Goal: Task Accomplishment & Management: Complete application form

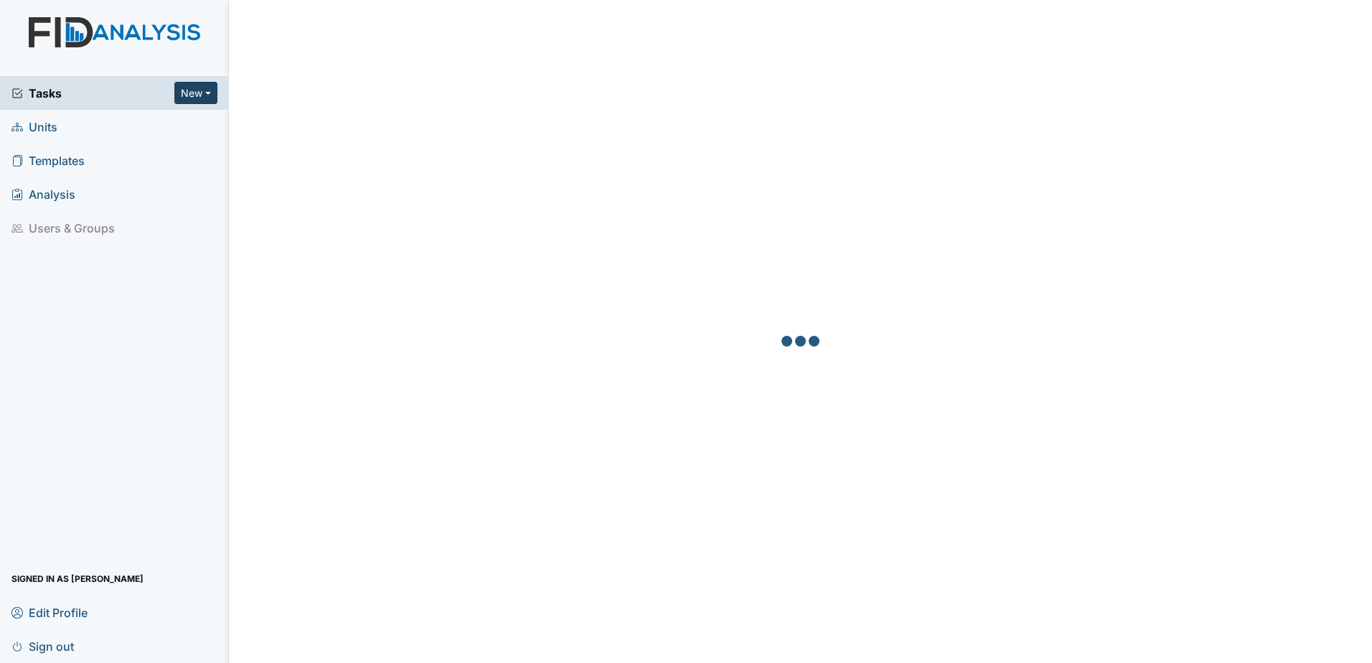
click at [204, 93] on button "New" at bounding box center [195, 93] width 43 height 22
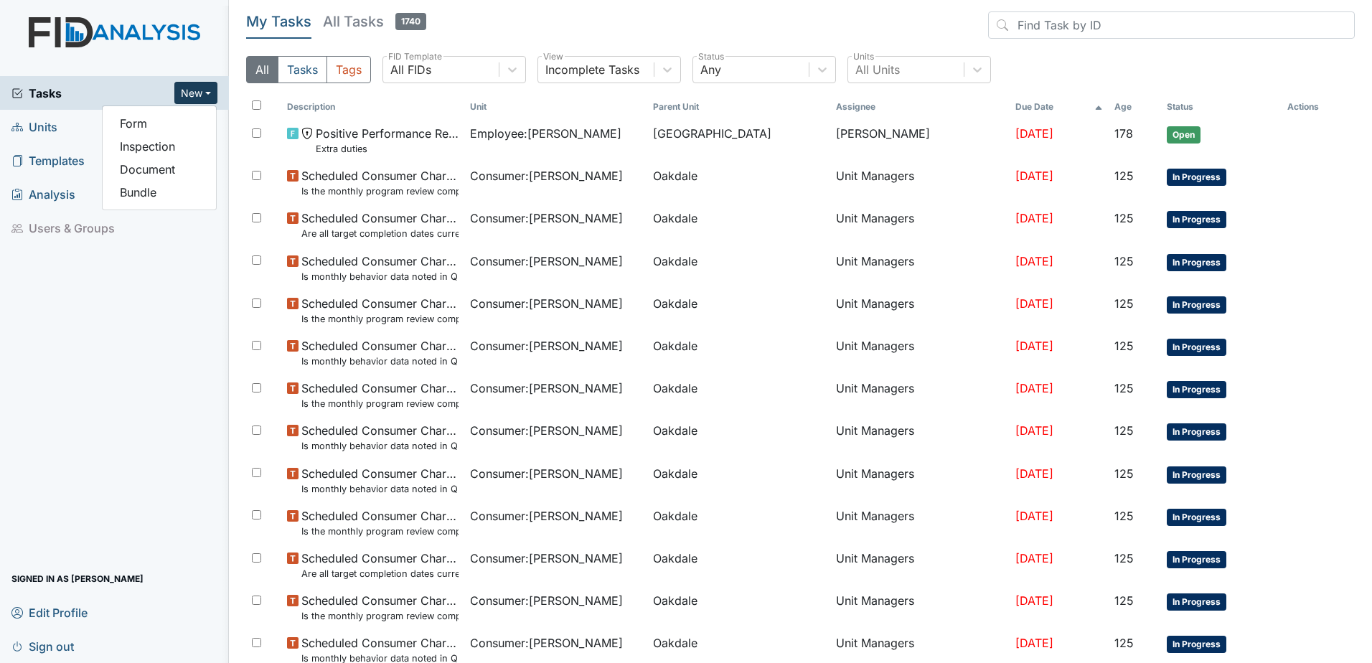
click at [46, 120] on span "Units" at bounding box center [34, 127] width 46 height 22
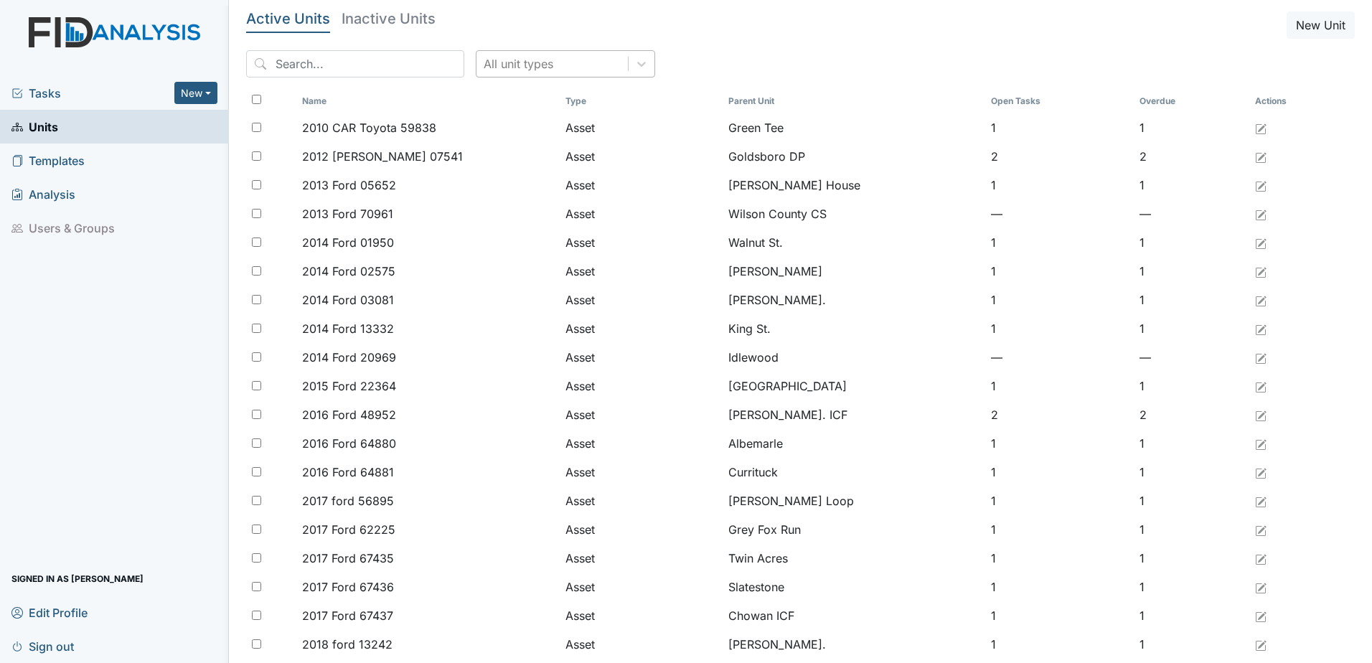
click at [496, 61] on div "All unit types" at bounding box center [519, 63] width 70 height 17
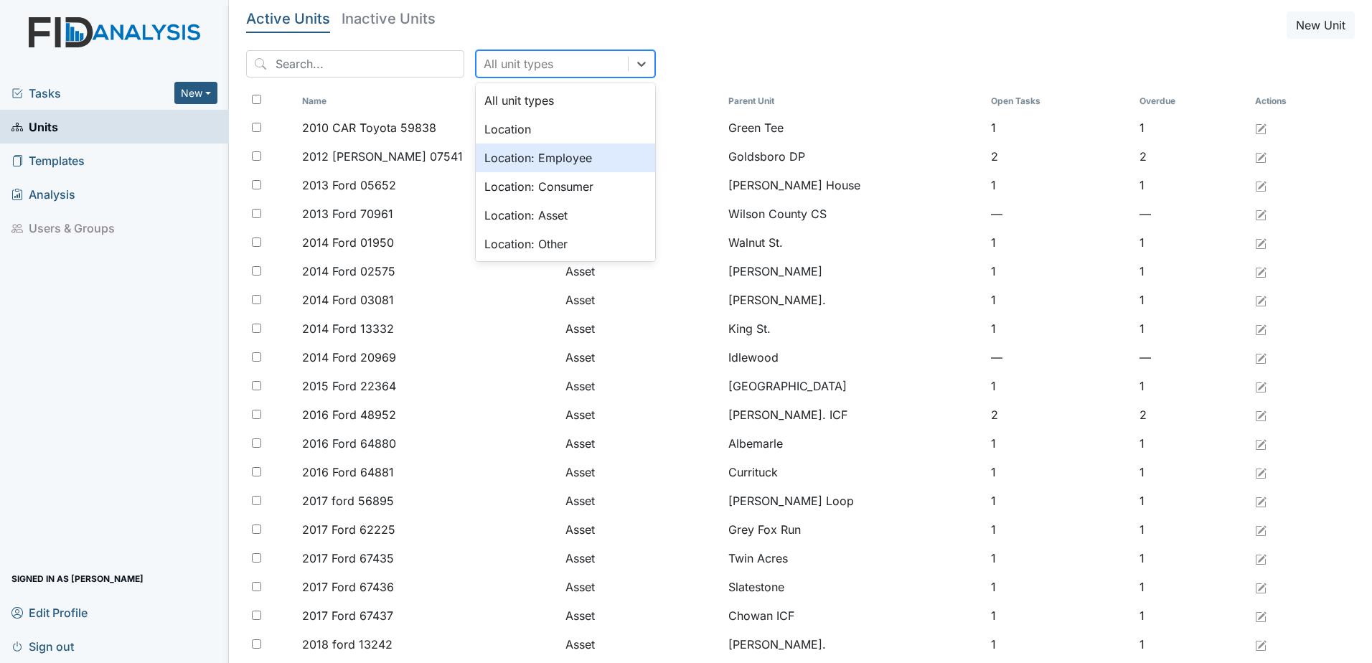
click at [514, 165] on div "Location: Employee" at bounding box center [565, 157] width 179 height 29
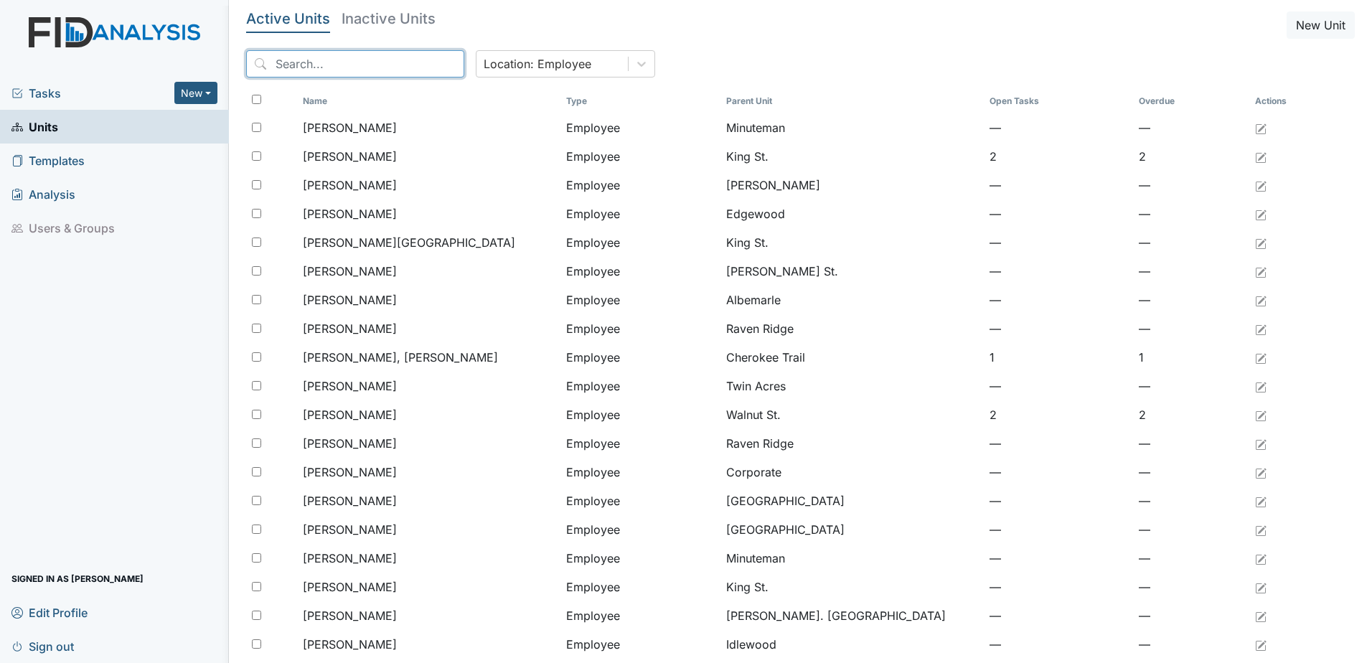
click at [348, 67] on input "search" at bounding box center [355, 63] width 218 height 27
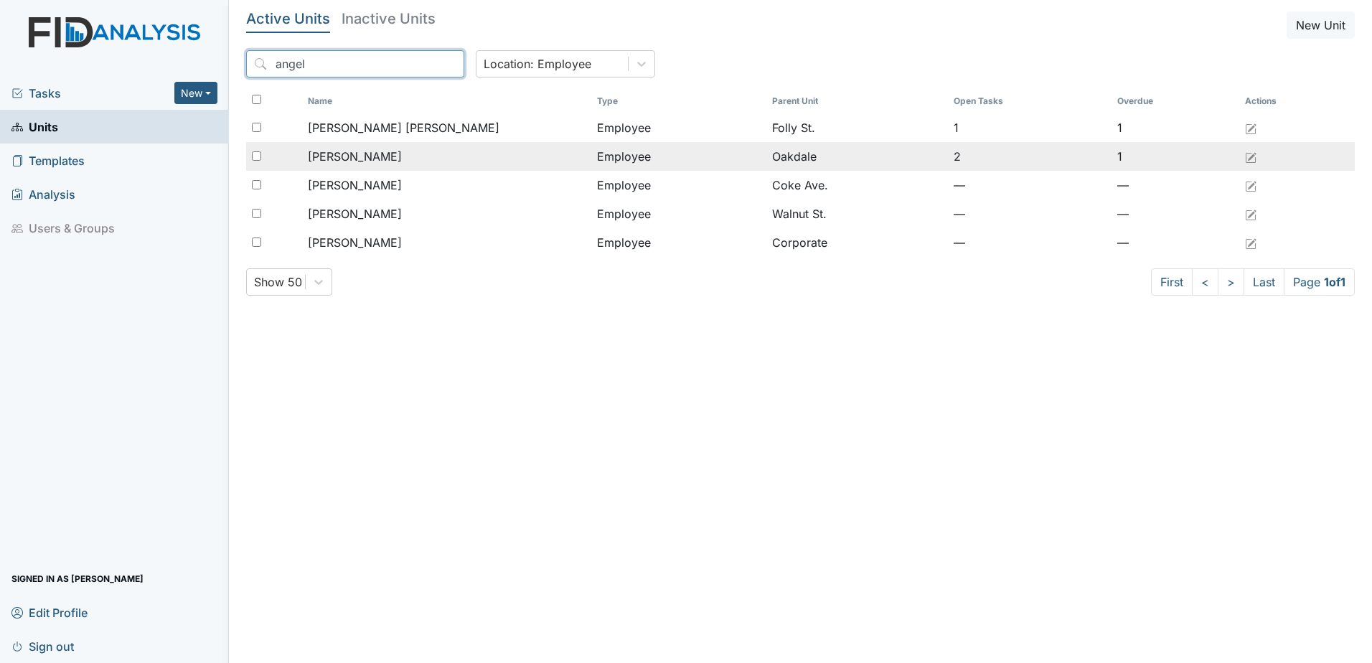
type input "angel"
click at [392, 151] on div "[PERSON_NAME]" at bounding box center [447, 156] width 278 height 17
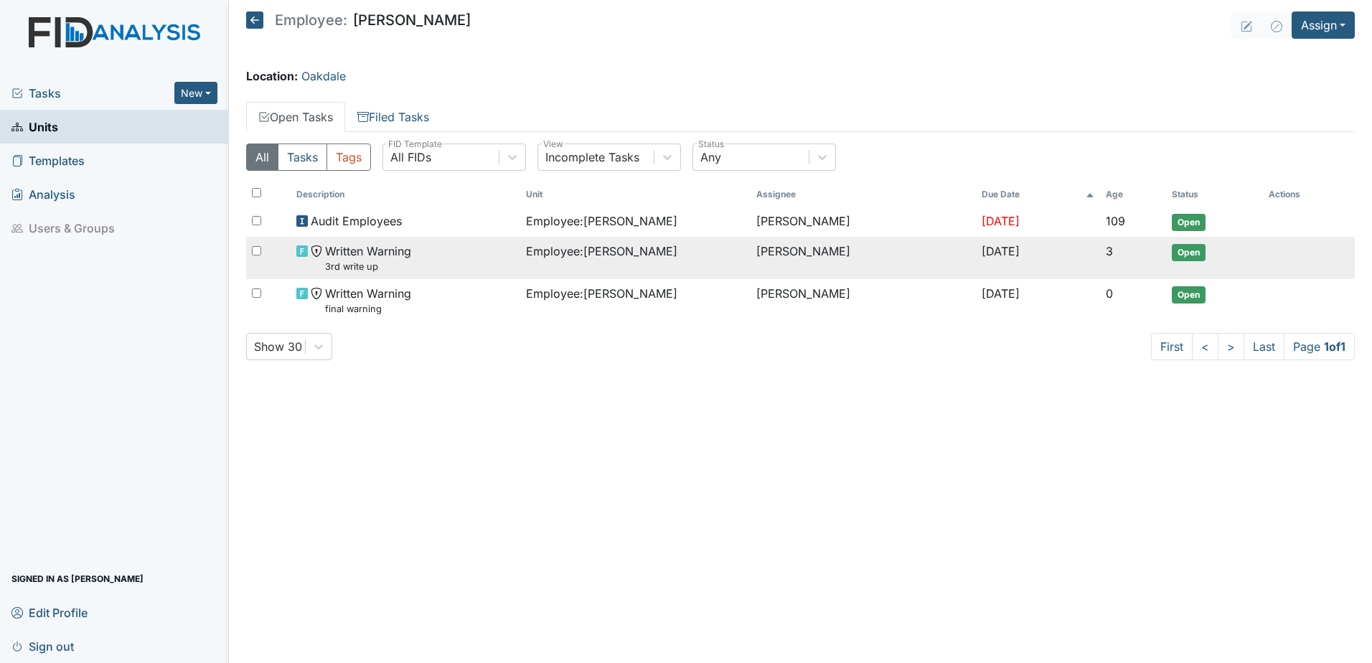
click at [410, 253] on div "Written Warning 3rd write up" at bounding box center [405, 257] width 219 height 31
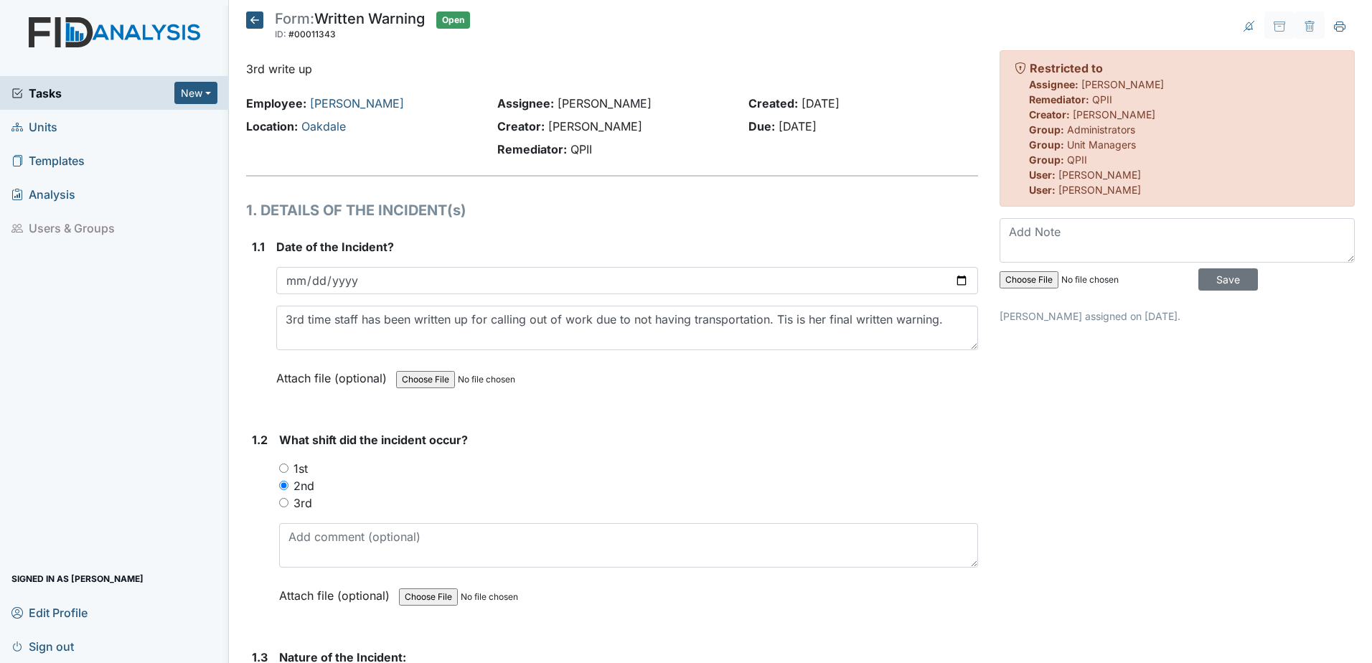
click at [250, 15] on icon at bounding box center [254, 19] width 17 height 17
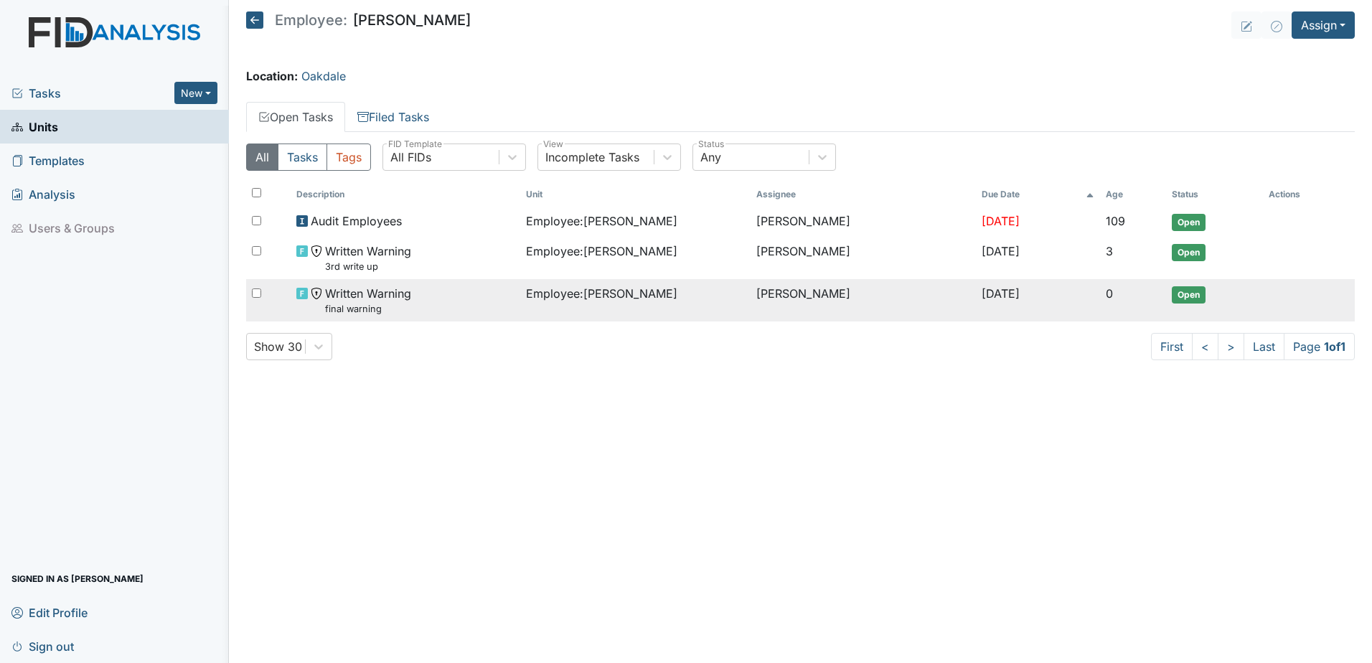
click at [378, 308] on small "final warning" at bounding box center [368, 309] width 86 height 14
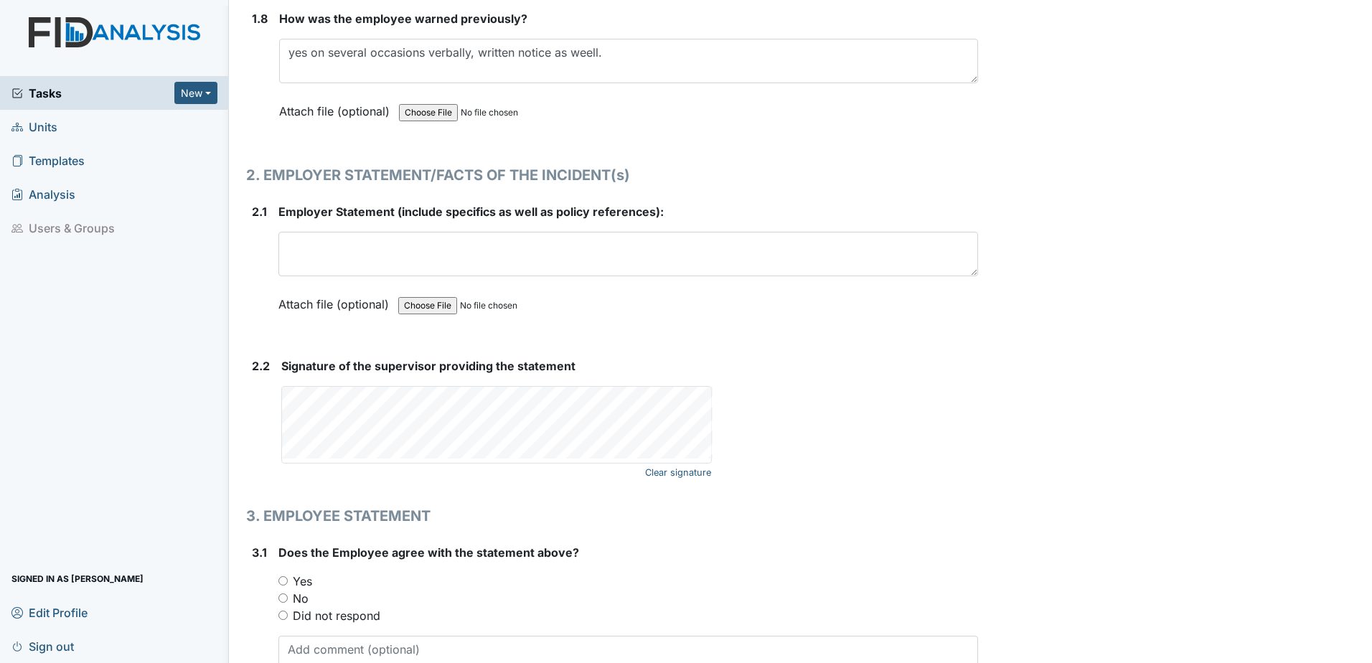
scroll to position [1865, 0]
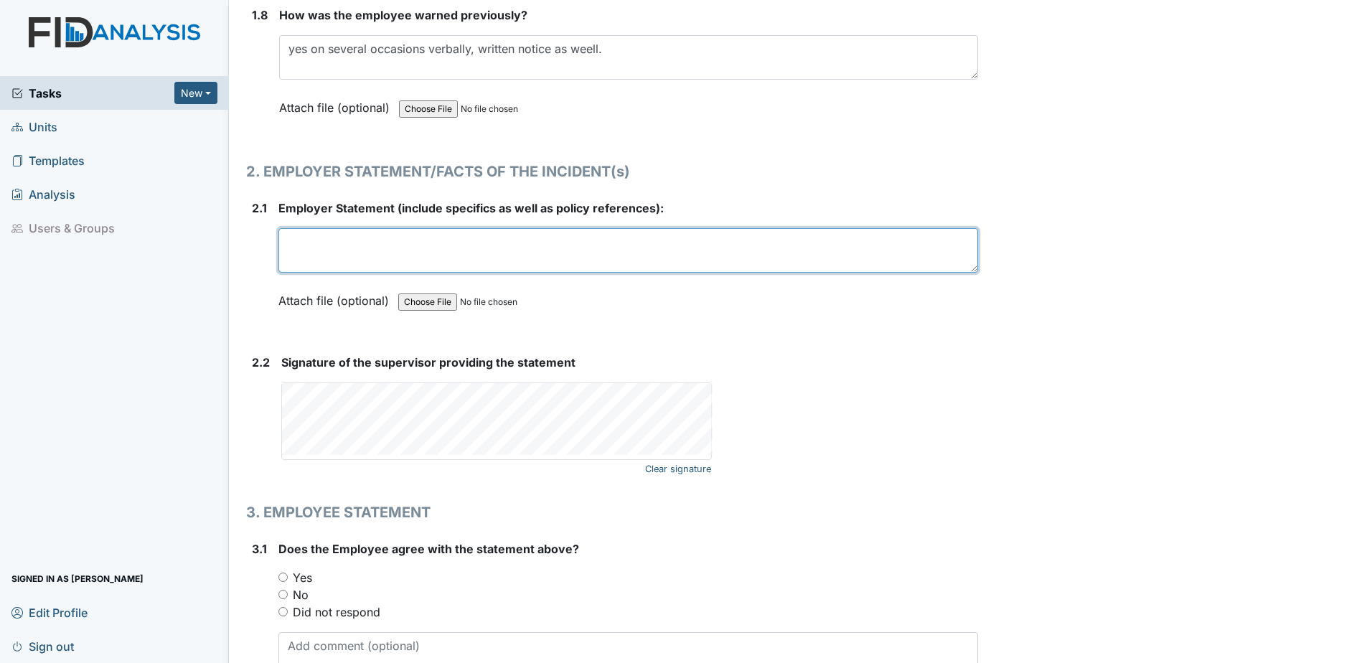
click at [396, 244] on textarea at bounding box center [628, 250] width 700 height 44
type textarea "8"
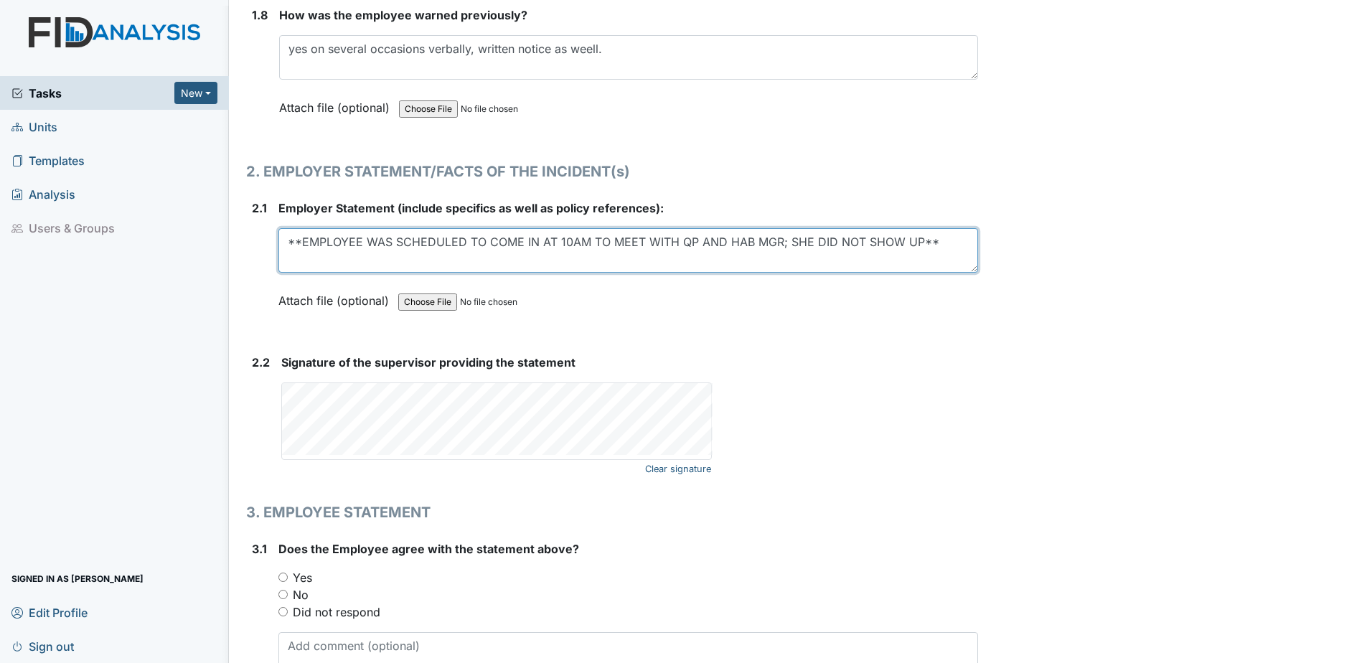
click at [300, 240] on textarea "**EMPLOYEE WAS SCHEDULED TO COME IN AT 10AM TO MEET WITH QP AND HAB MGR; SHE DI…" at bounding box center [628, 250] width 700 height 44
click at [935, 247] on textarea "**EMPLOYEE WAS SCHEDULED TO COME IN AT 10AM TO MEET WITH QP AND HAB MGR; SHE DI…" at bounding box center [628, 250] width 700 height 44
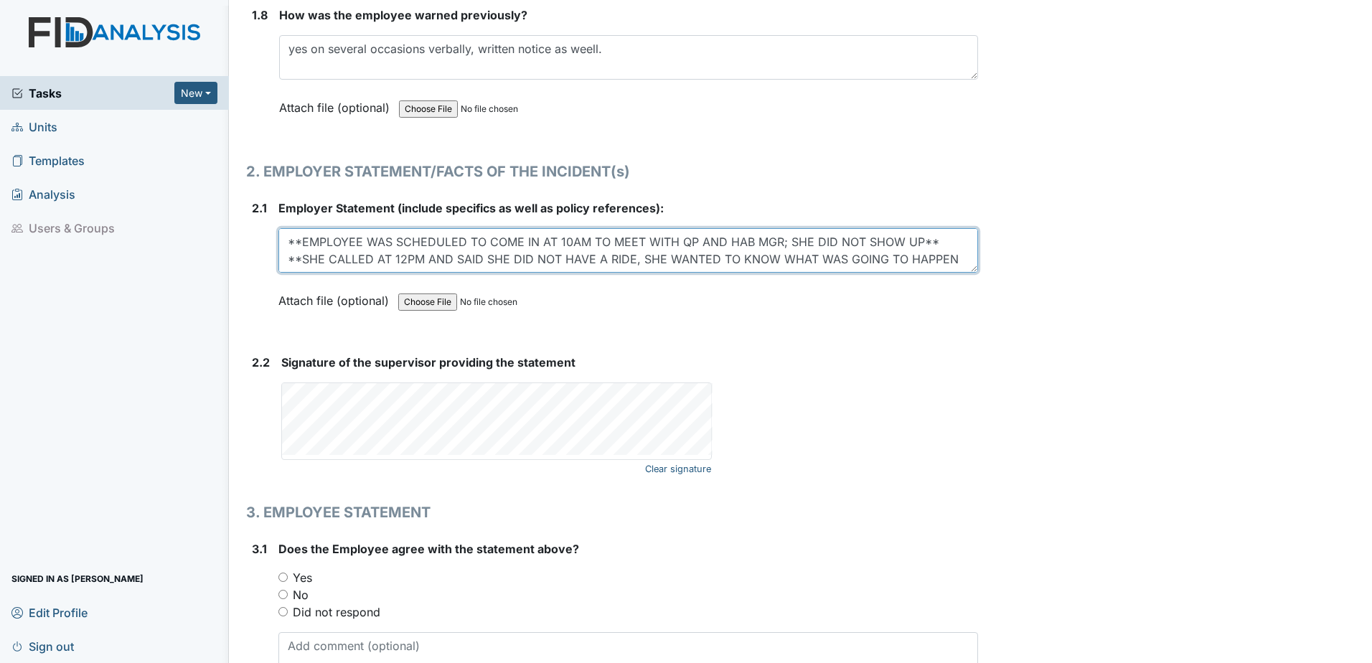
scroll to position [11, 0]
type textarea "**EMPLOYEE WAS SCHEDULED TO COME IN AT 10AM TO MEET WITH QP AND HAB MGR; SHE DI…"
click at [361, 459] on div "Clear signature" at bounding box center [496, 420] width 430 height 77
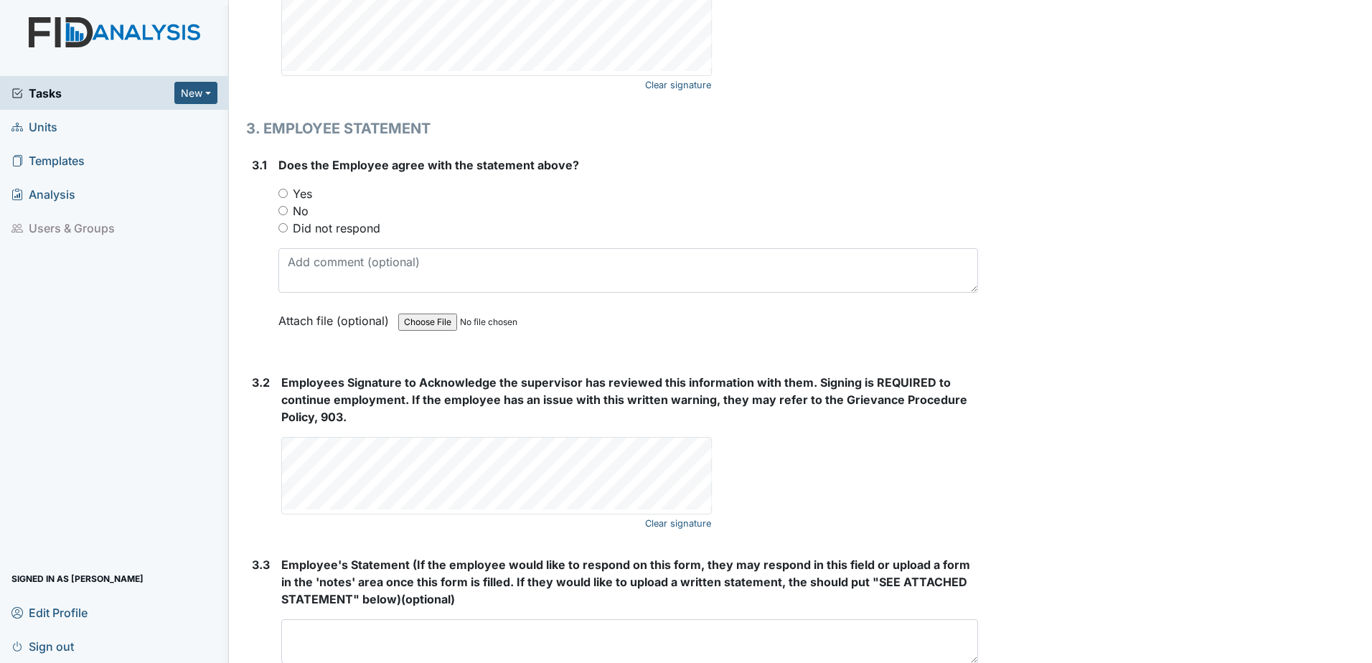
scroll to position [2296, 0]
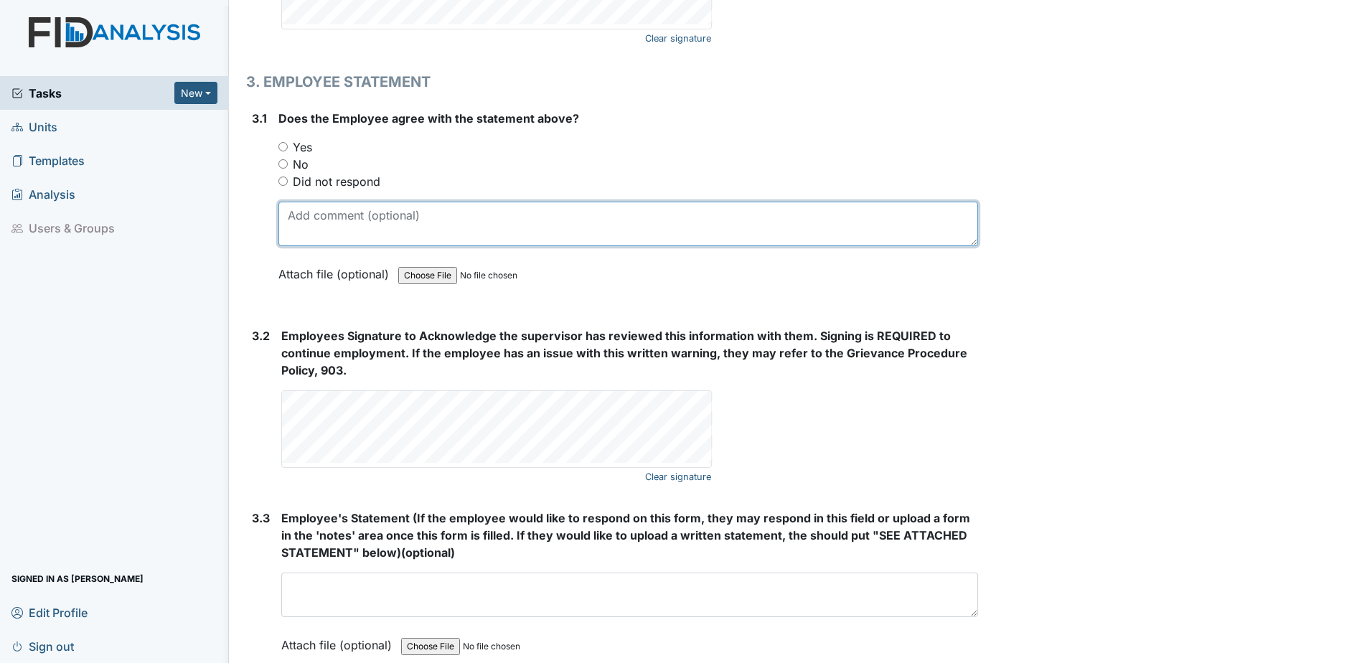
click at [387, 231] on textarea at bounding box center [628, 224] width 700 height 44
click at [281, 175] on div "Did not respond" at bounding box center [628, 181] width 700 height 17
click at [285, 180] on input "Did not respond" at bounding box center [282, 180] width 9 height 9
radio input "true"
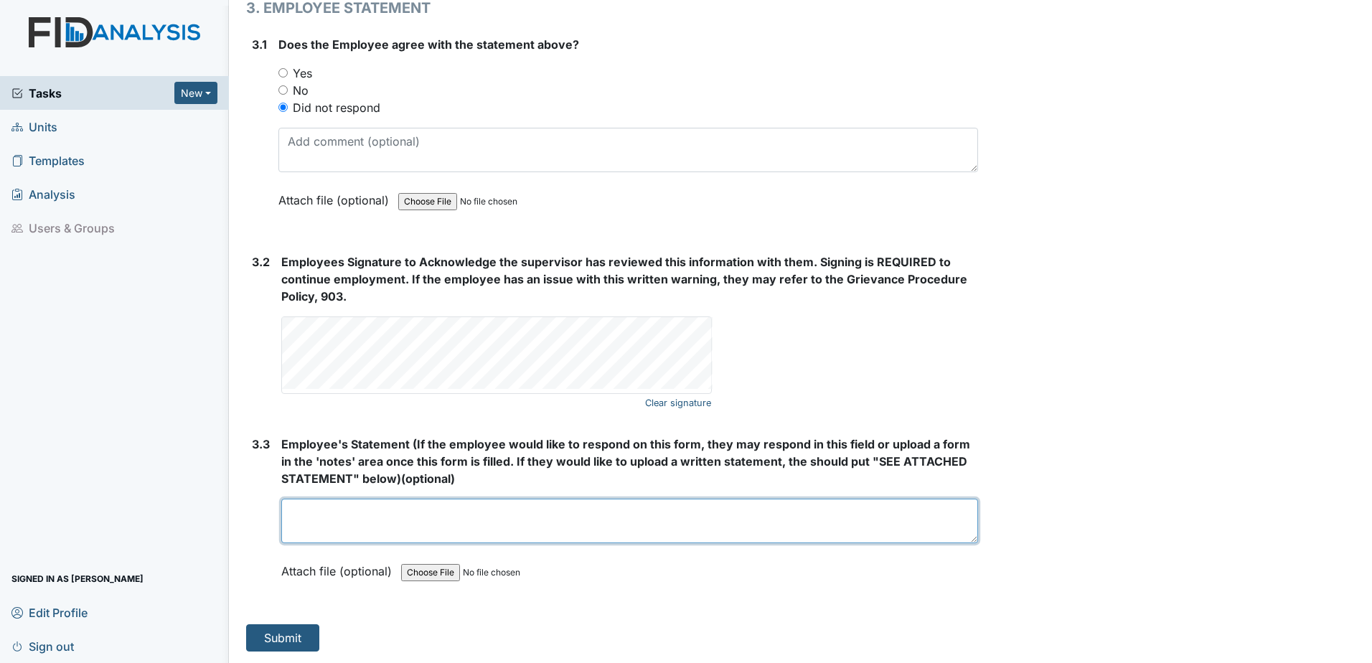
click at [350, 527] on textarea at bounding box center [629, 521] width 697 height 44
type textarea "**EMPLOYEE DID NOT SHOW UP FOR FINAL MEETING**"
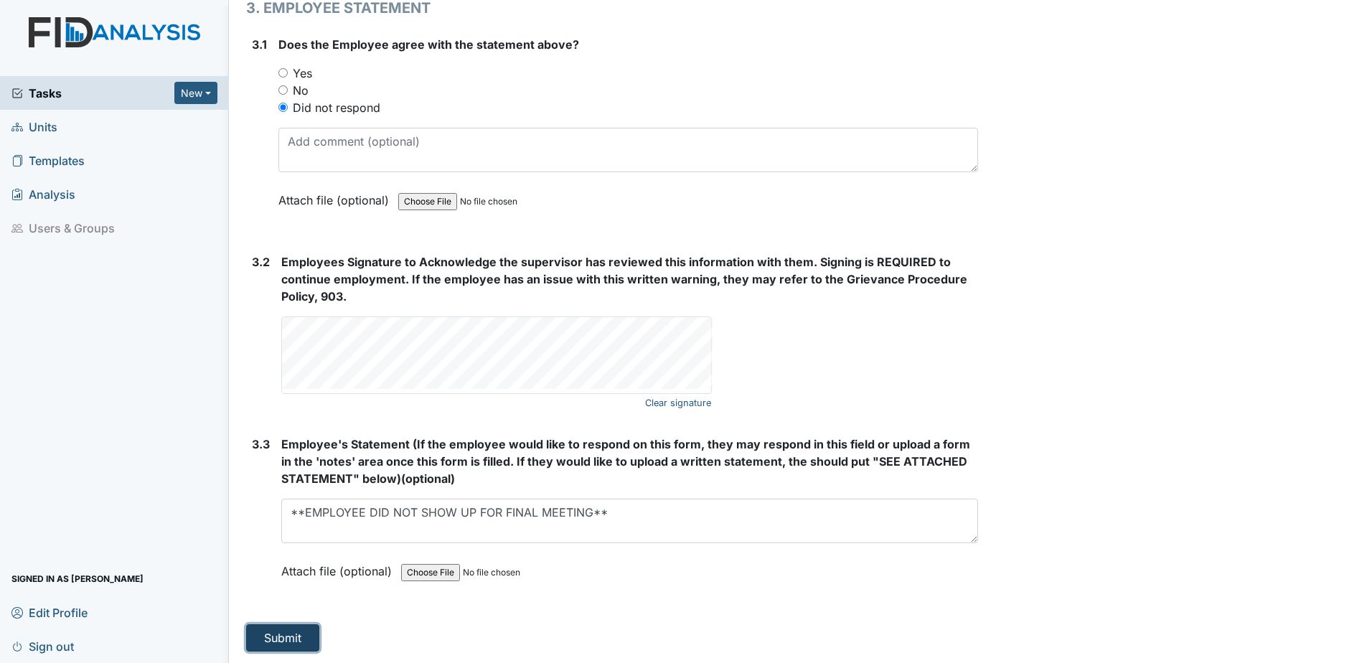
click at [293, 633] on button "Submit" at bounding box center [282, 637] width 73 height 27
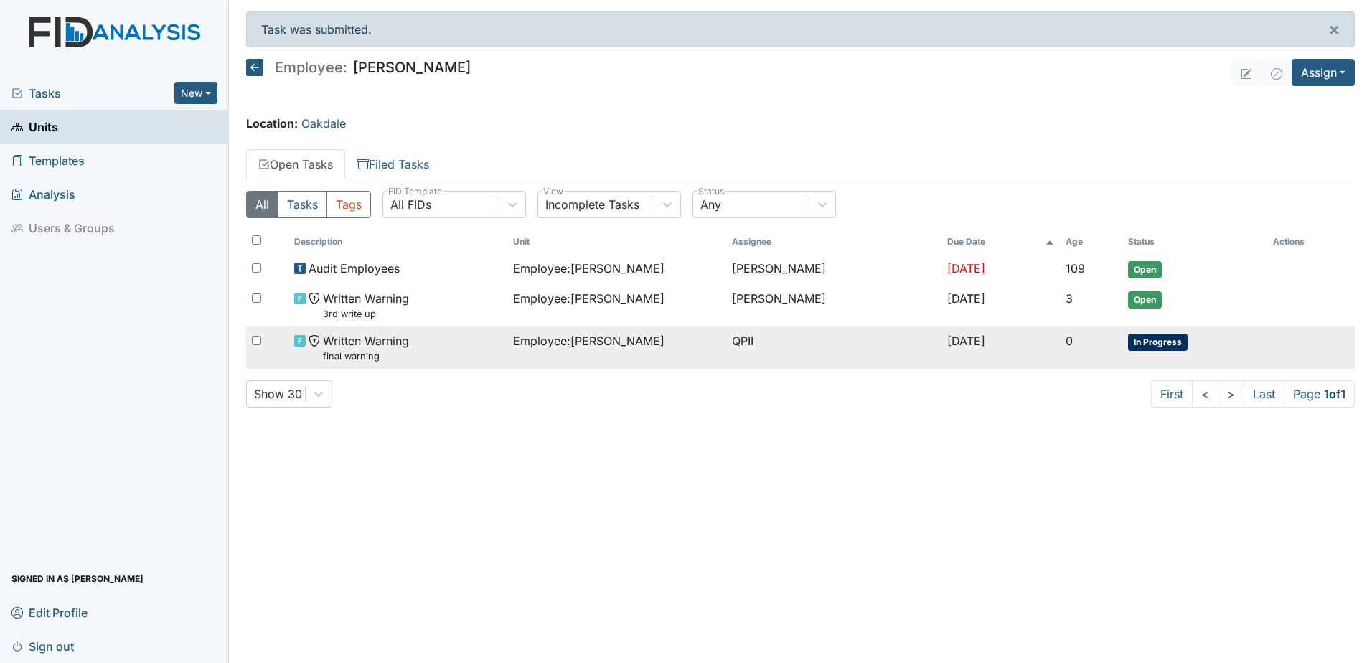
click at [402, 359] on small "final warning" at bounding box center [366, 356] width 86 height 14
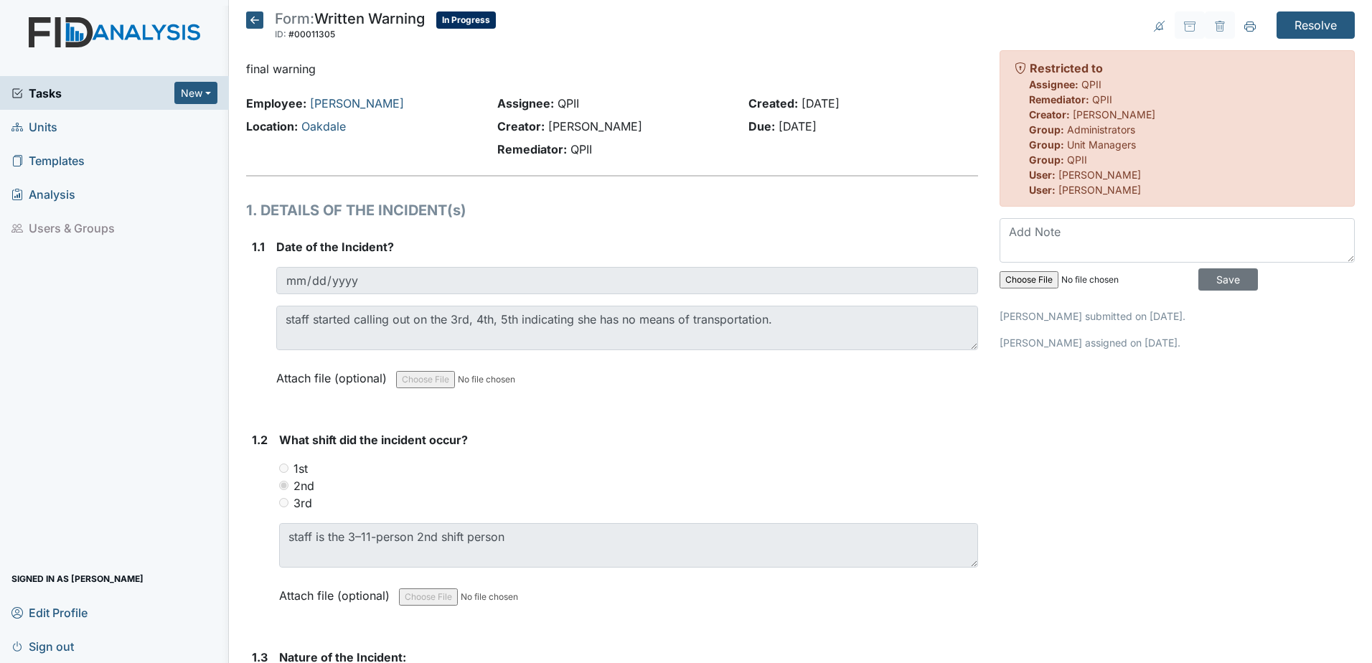
click at [254, 15] on icon at bounding box center [254, 19] width 17 height 17
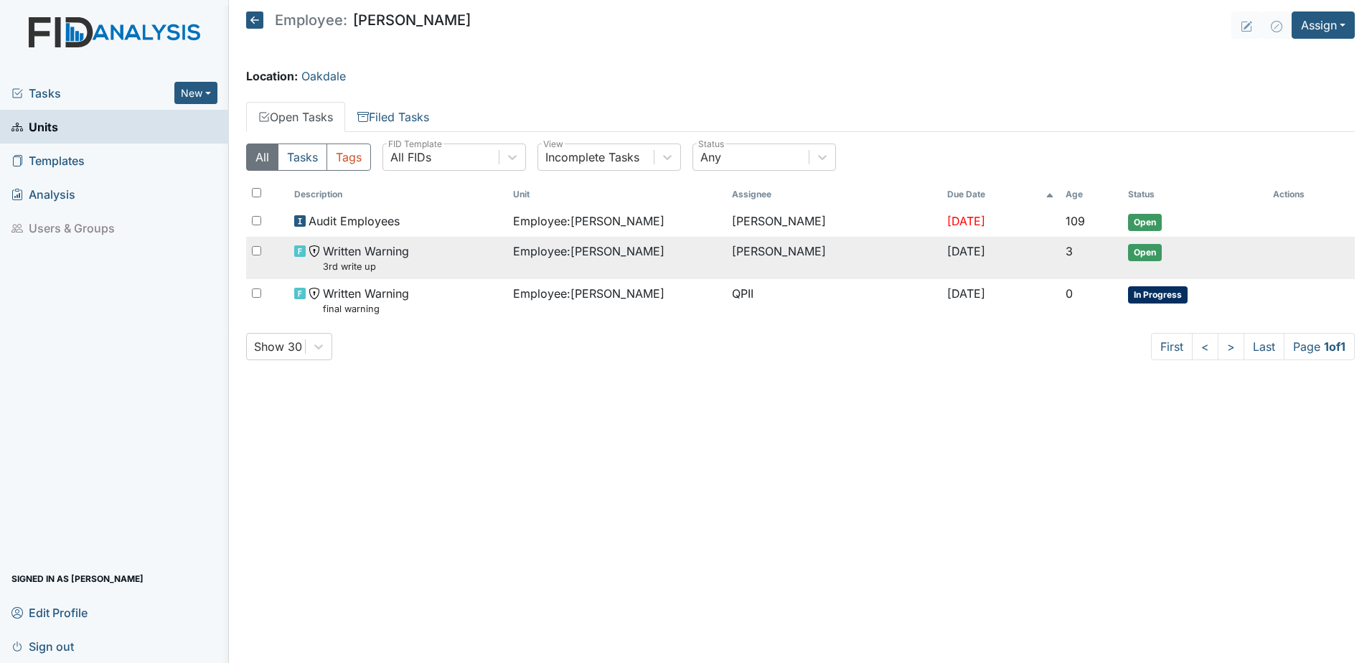
click at [381, 258] on span "Written Warning 3rd write up" at bounding box center [366, 257] width 86 height 31
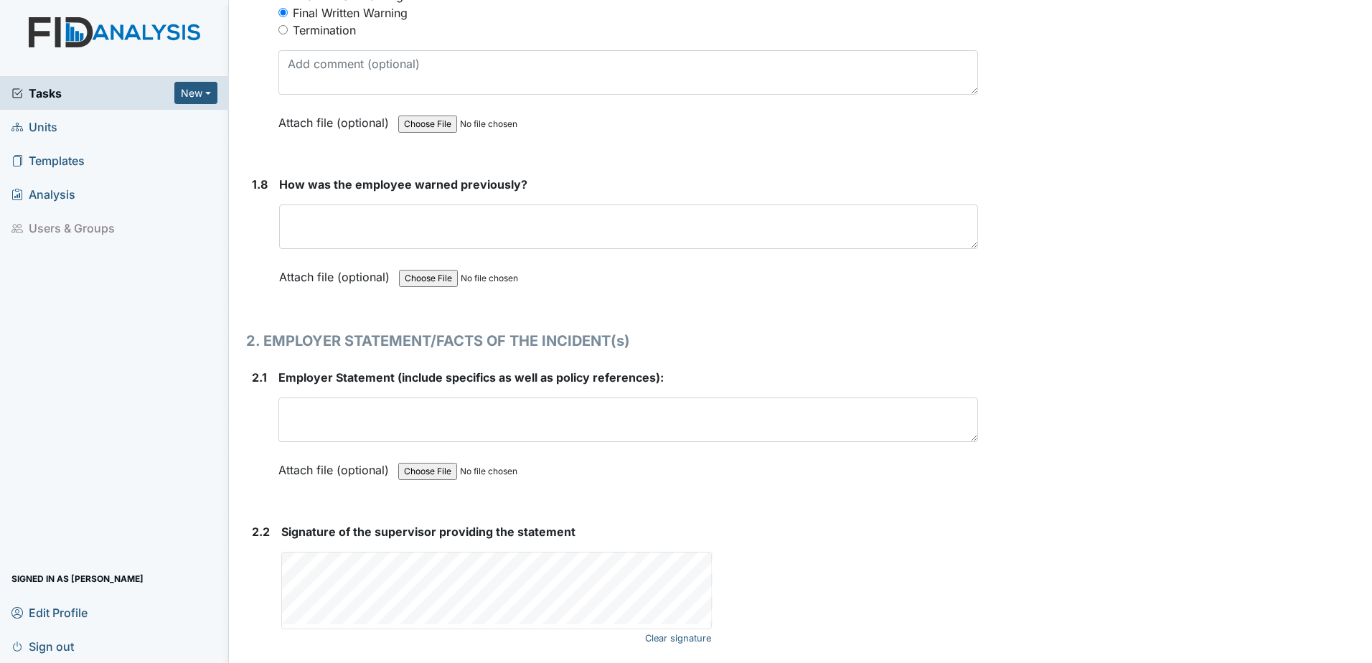
scroll to position [1796, 0]
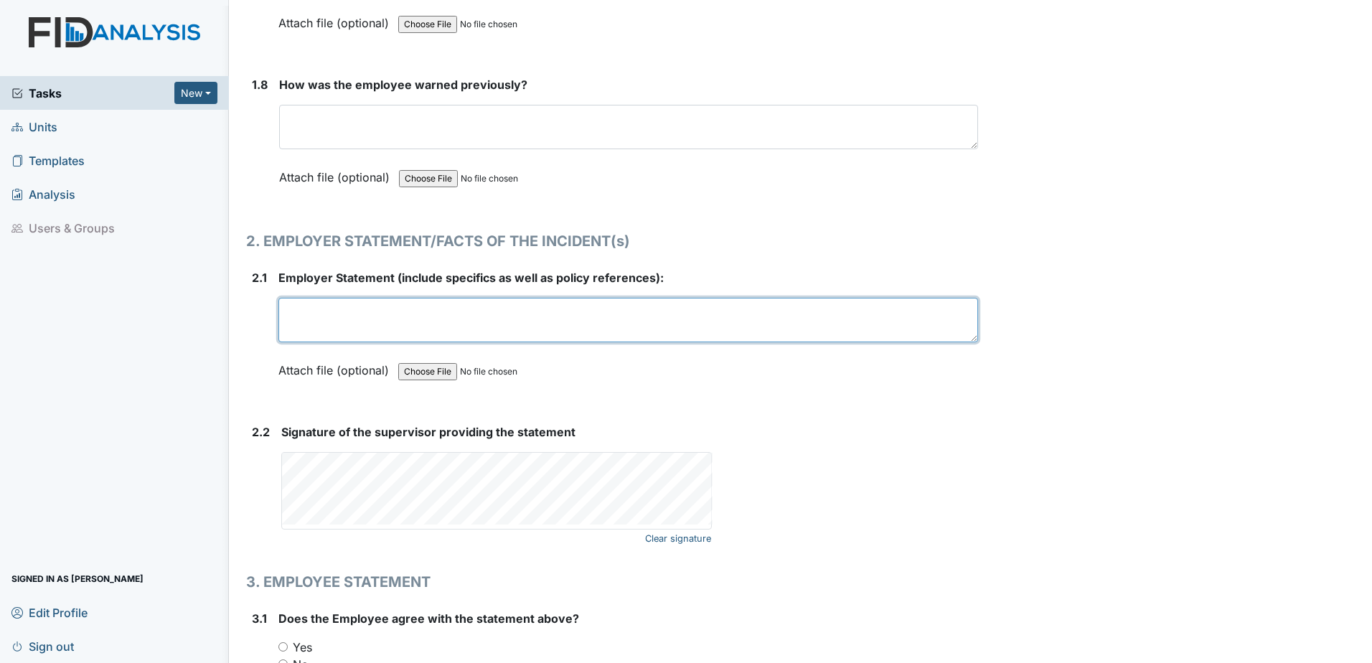
click at [334, 321] on textarea at bounding box center [628, 320] width 700 height 44
type textarea "E"
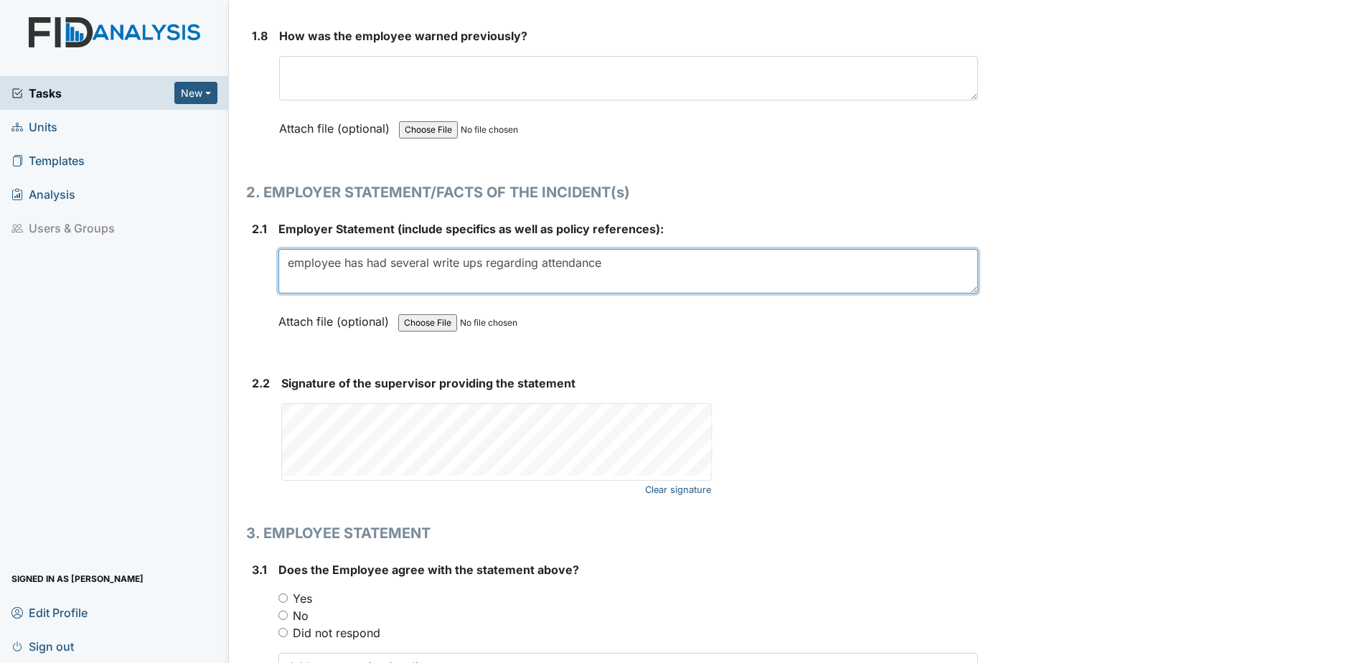
scroll to position [2011, 0]
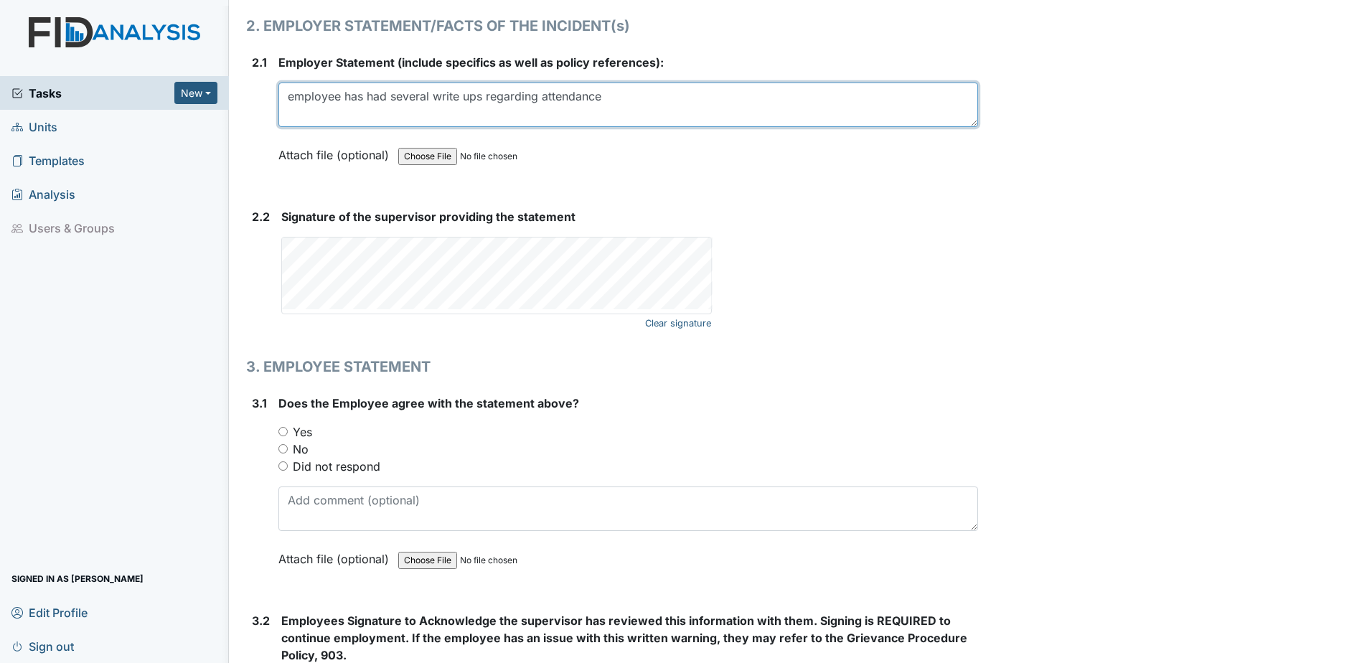
type textarea "employee has had several write ups regarding attendance"
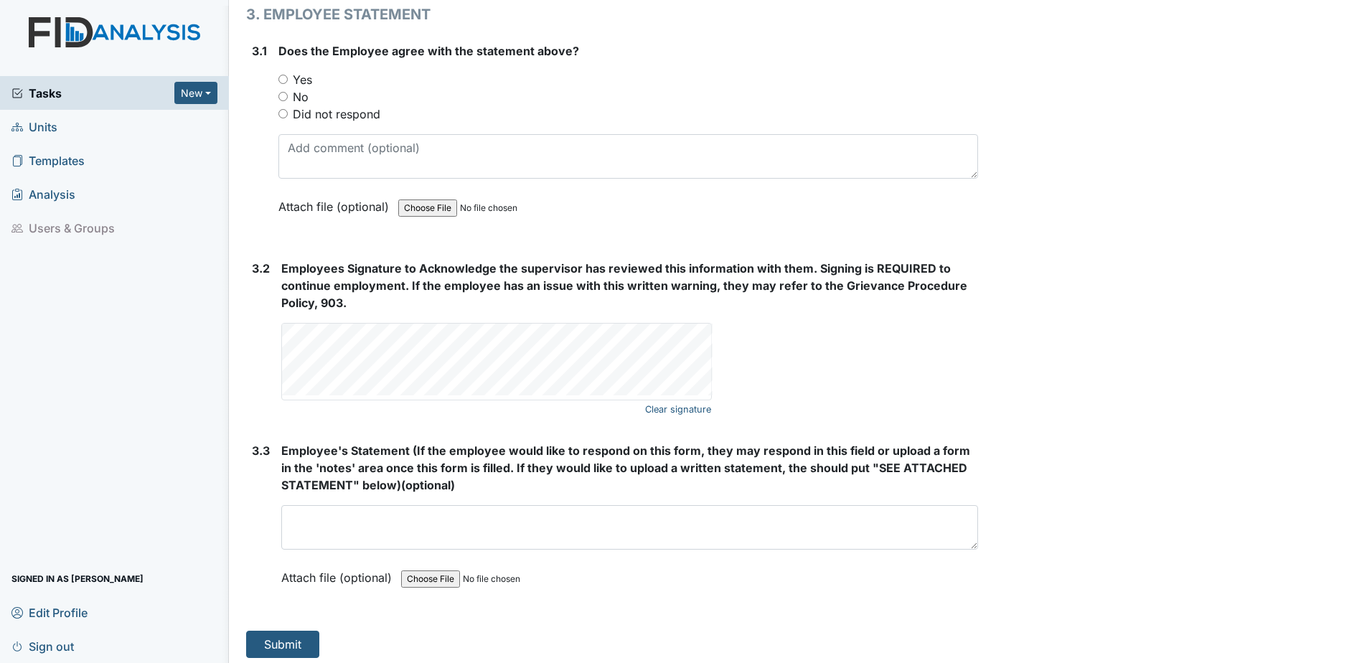
scroll to position [2370, 0]
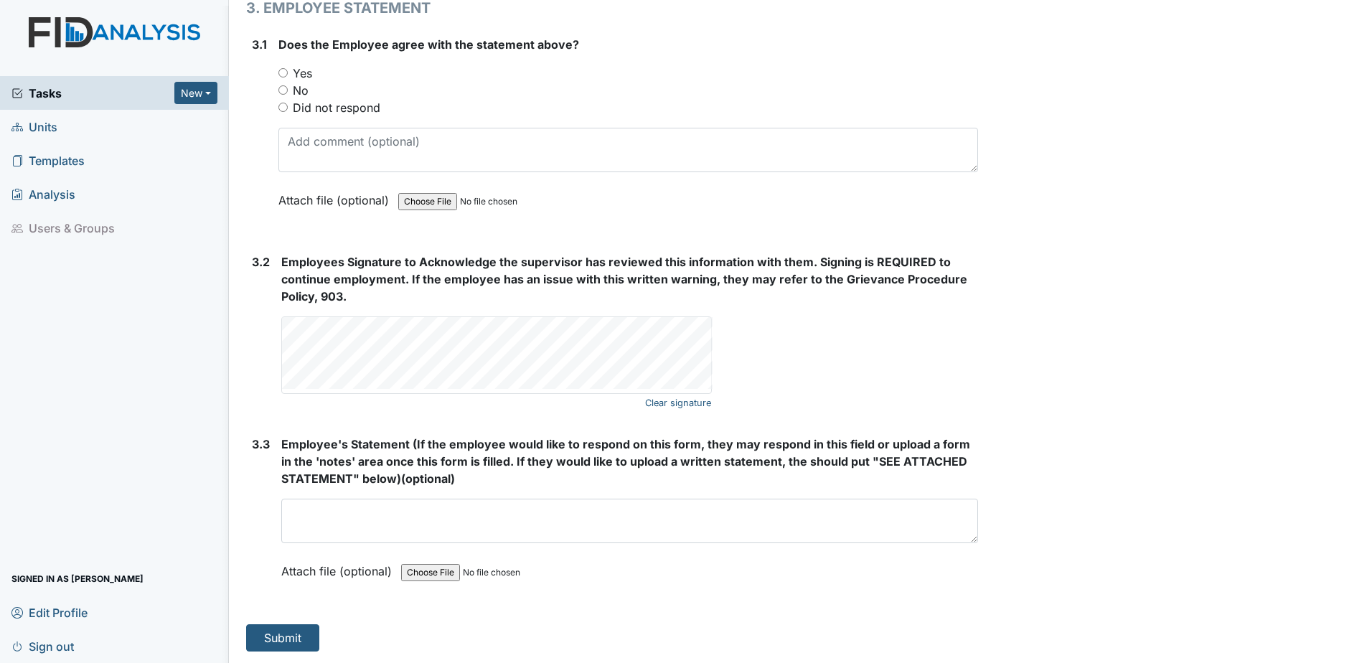
click at [283, 108] on input "Did not respond" at bounding box center [282, 107] width 9 height 9
radio input "true"
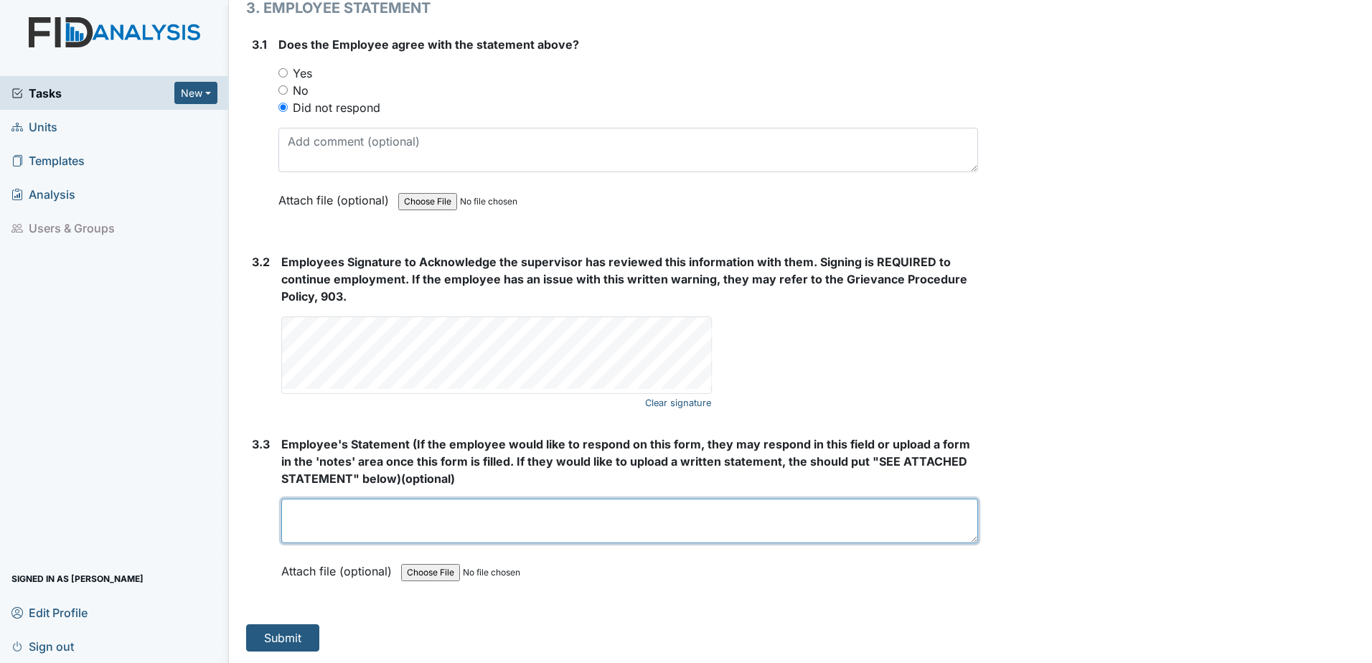
drag, startPoint x: 402, startPoint y: 520, endPoint x: 397, endPoint y: 512, distance: 9.6
click at [402, 518] on textarea at bounding box center [629, 521] width 697 height 44
click at [682, 508] on textarea "**employee did not show up for the final meeting scheduled at 10am" at bounding box center [629, 521] width 697 height 44
type textarea "**employee did not show up for the final meeting scheduled at 10am 10.8.25**"
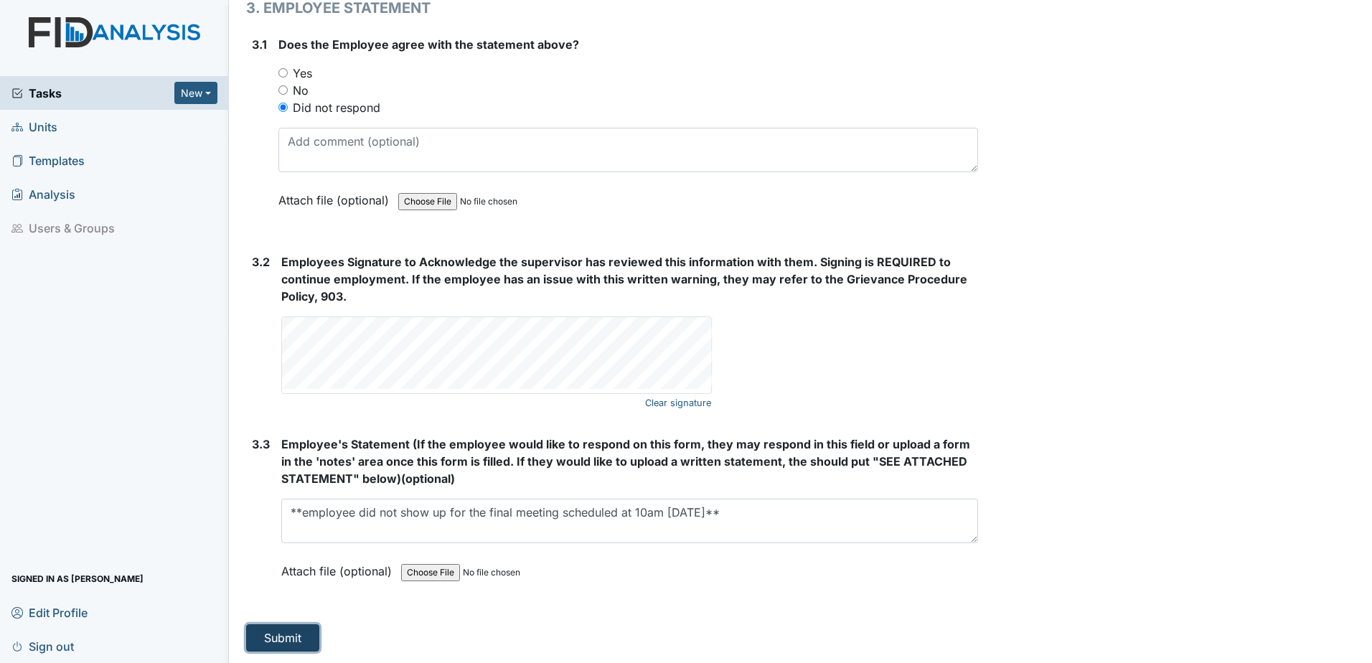
click at [288, 644] on button "Submit" at bounding box center [282, 637] width 73 height 27
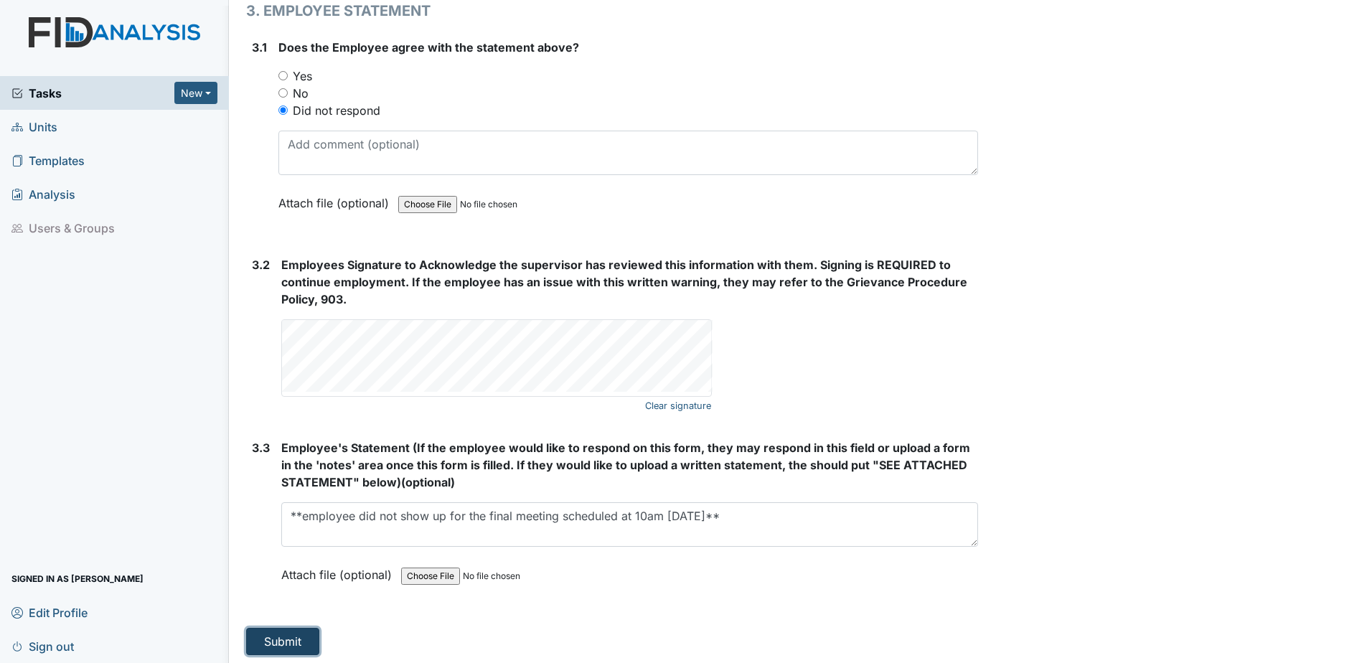
scroll to position [2387, 0]
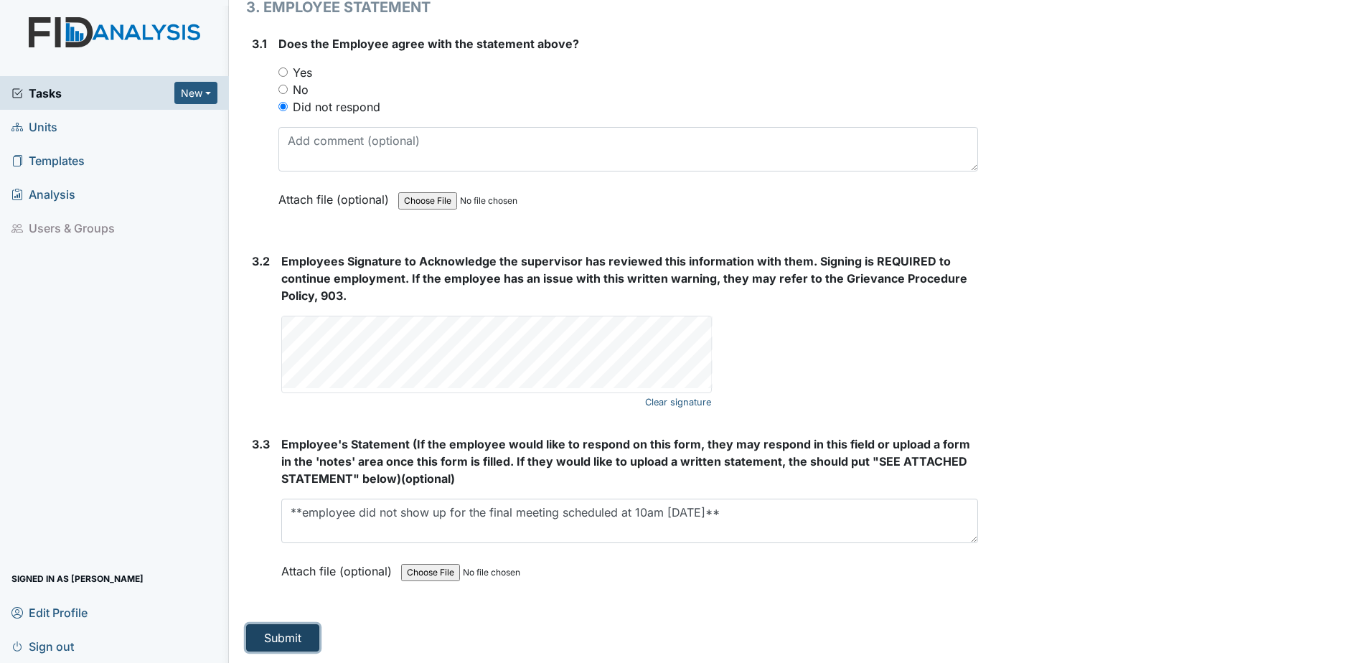
click at [269, 631] on button "Submit" at bounding box center [282, 637] width 73 height 27
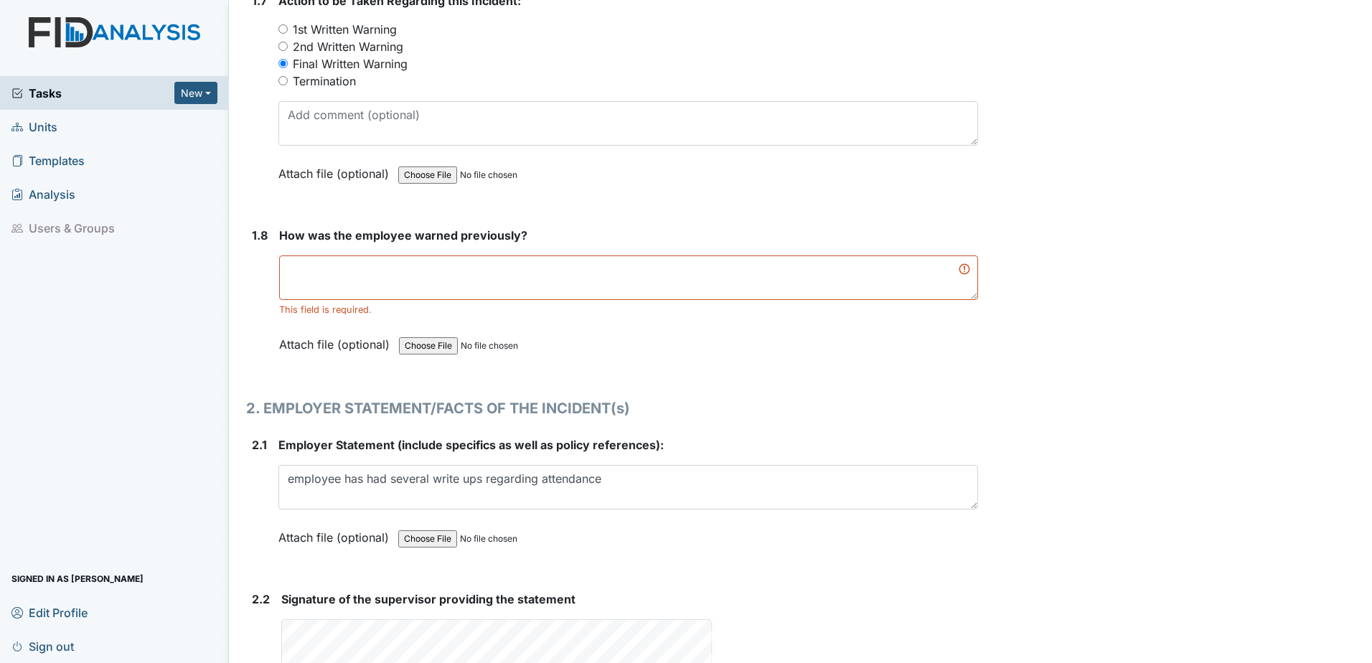
scroll to position [1670, 0]
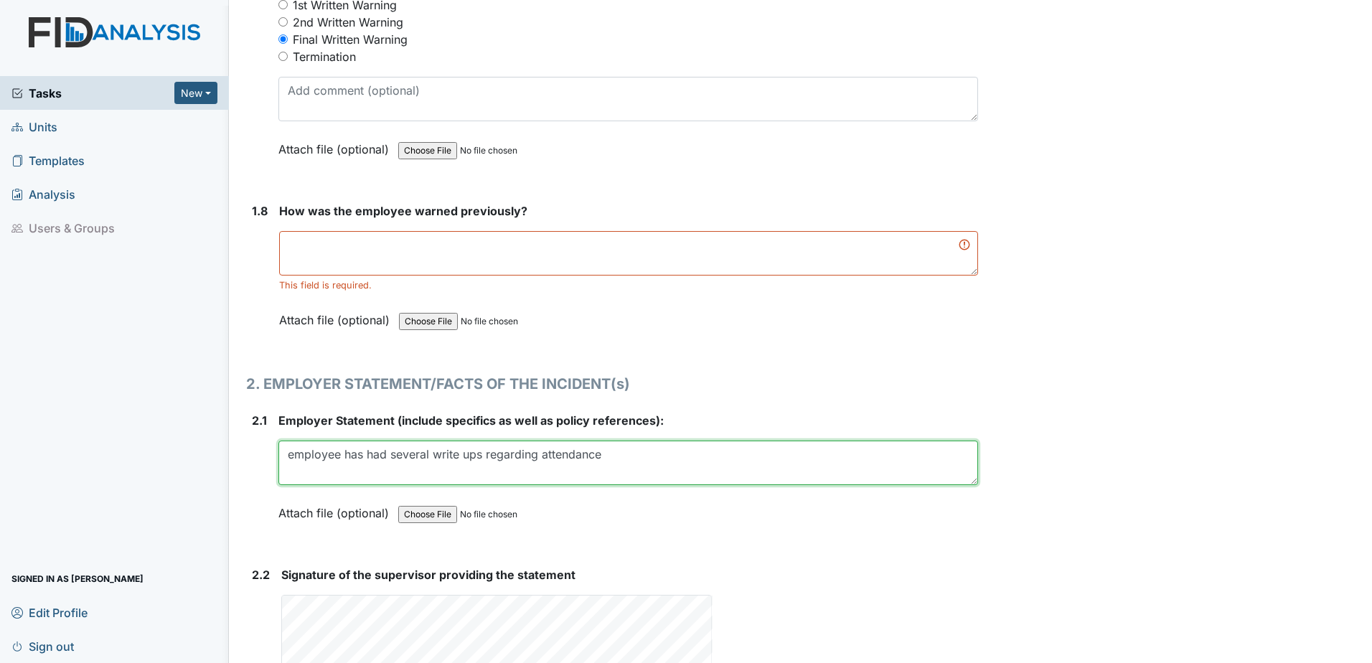
drag, startPoint x: 617, startPoint y: 454, endPoint x: 287, endPoint y: 456, distance: 330.0
click at [287, 456] on textarea "employee has had several write ups regarding attendance" at bounding box center [628, 463] width 700 height 44
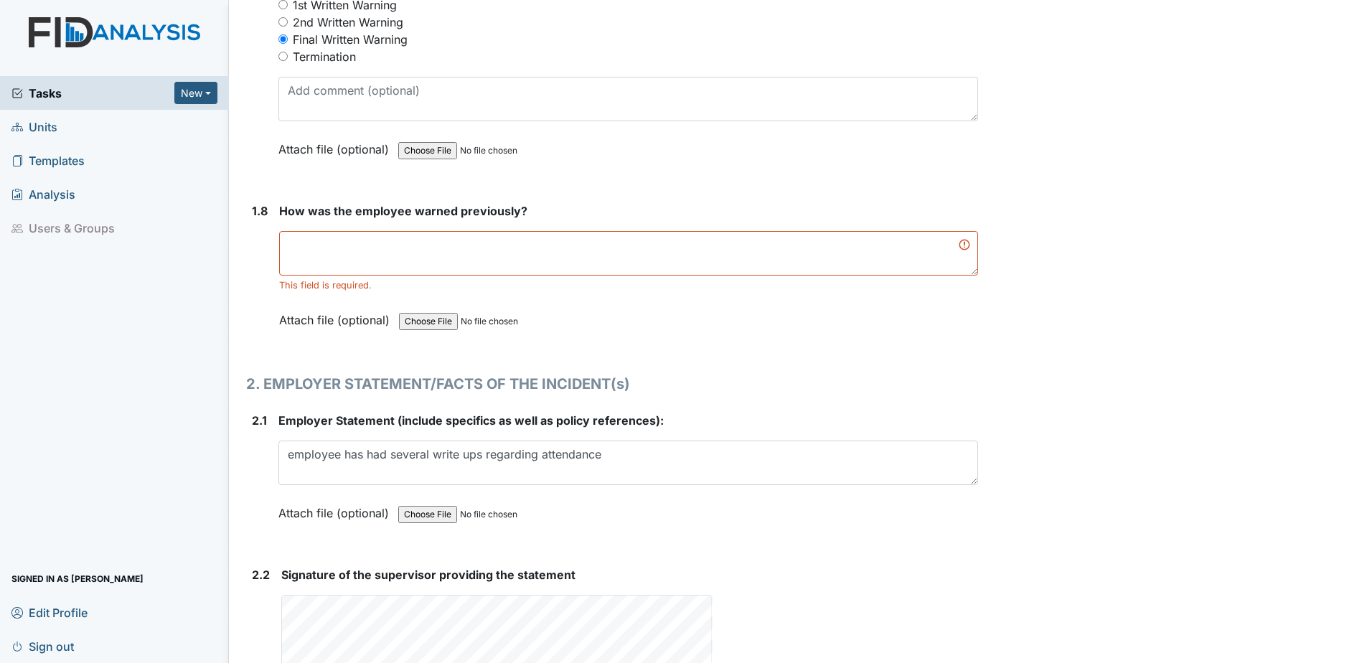
drag, startPoint x: 309, startPoint y: 458, endPoint x: 766, endPoint y: 354, distance: 468.5
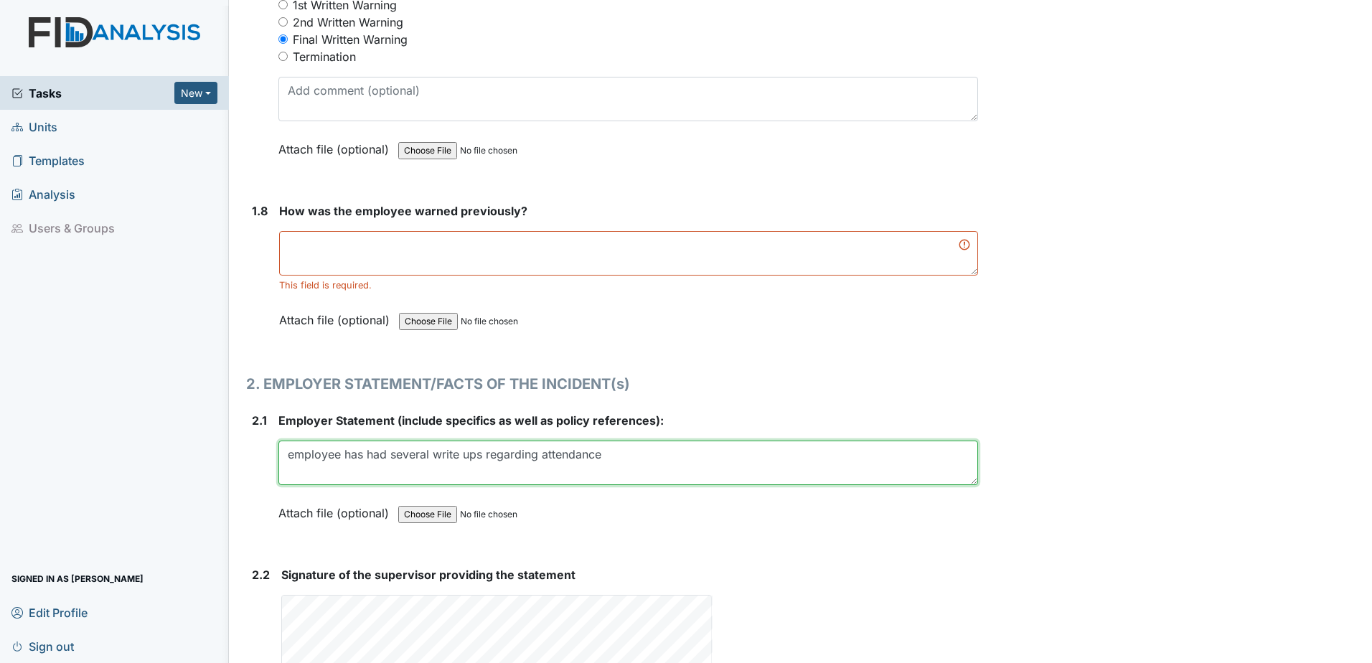
drag, startPoint x: 625, startPoint y: 448, endPoint x: 282, endPoint y: 447, distance: 342.9
click at [282, 447] on textarea "employee has had several write ups regarding attendance" at bounding box center [628, 463] width 700 height 44
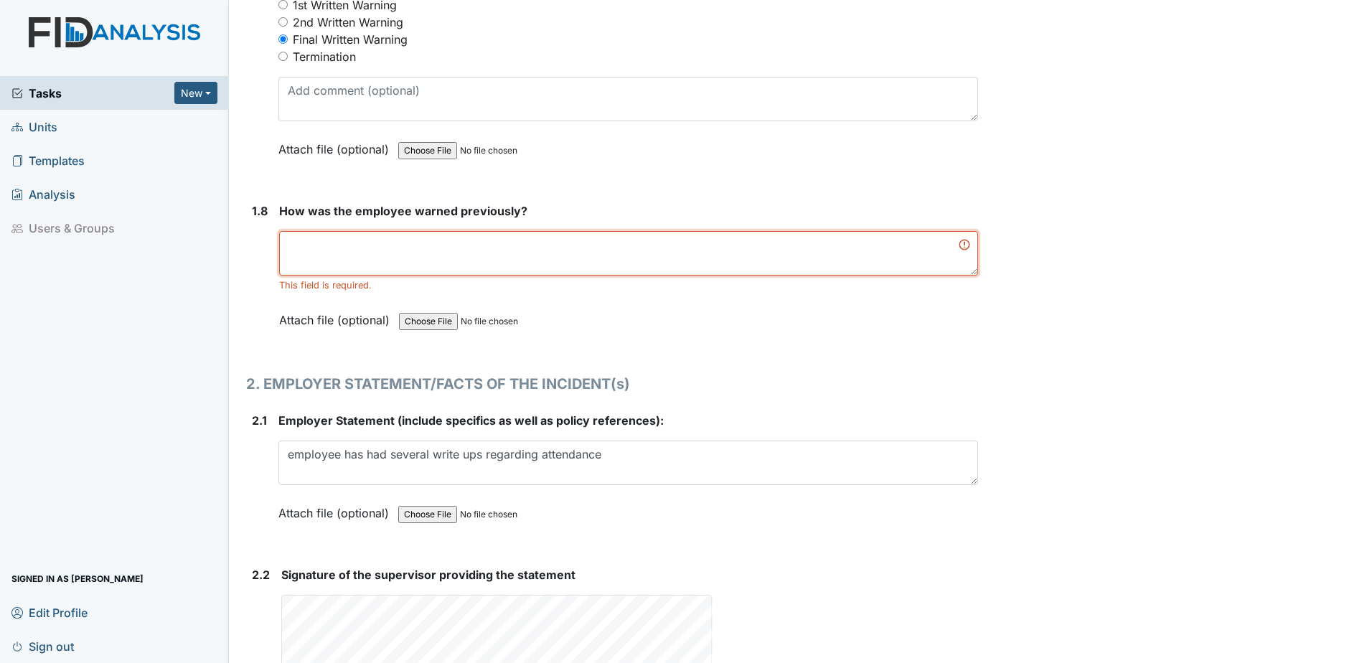
click at [397, 242] on textarea at bounding box center [628, 253] width 699 height 44
paste textarea "employee has had several write ups regarding attendance"
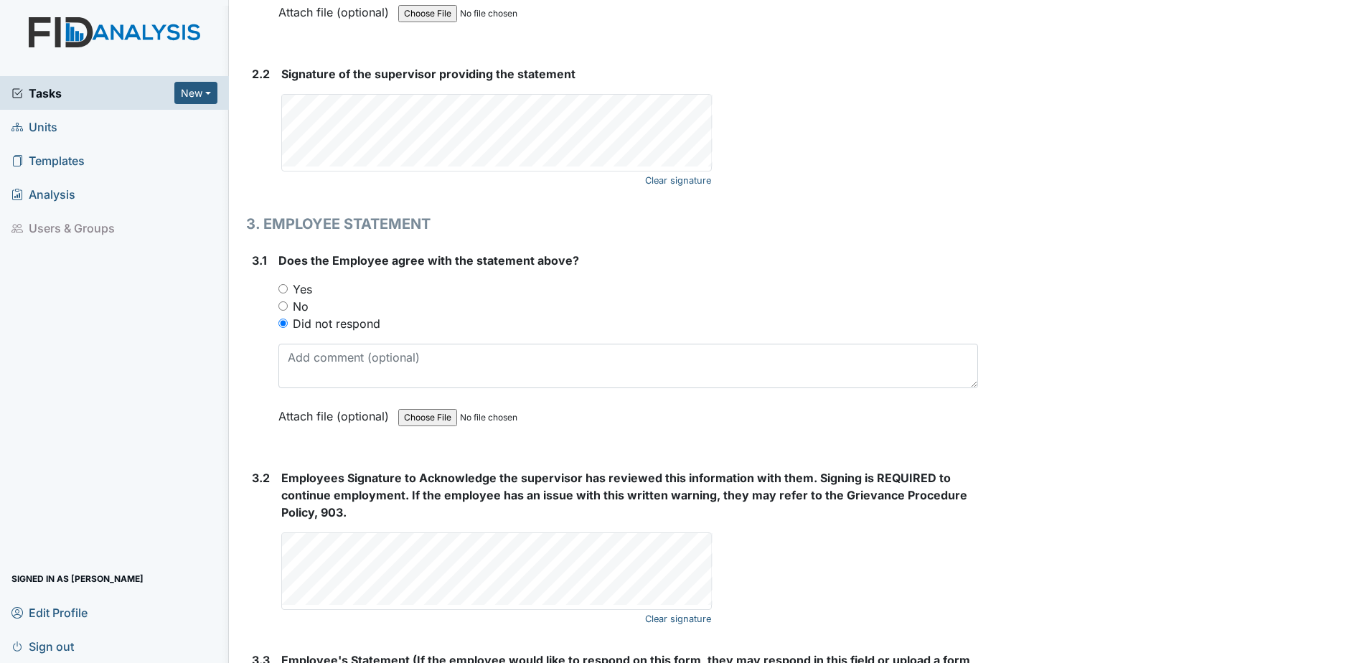
scroll to position [2370, 0]
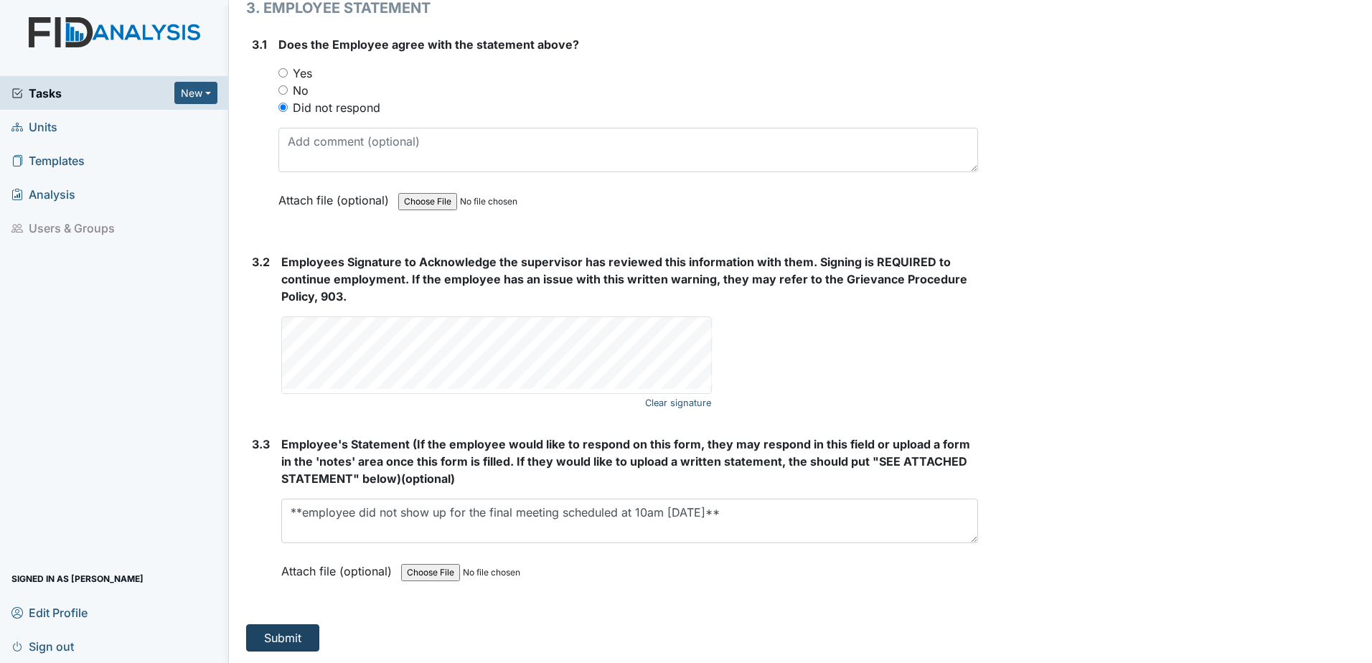
type textarea "employee has had several write ups regarding attendance"
click at [284, 636] on button "Submit" at bounding box center [282, 637] width 73 height 27
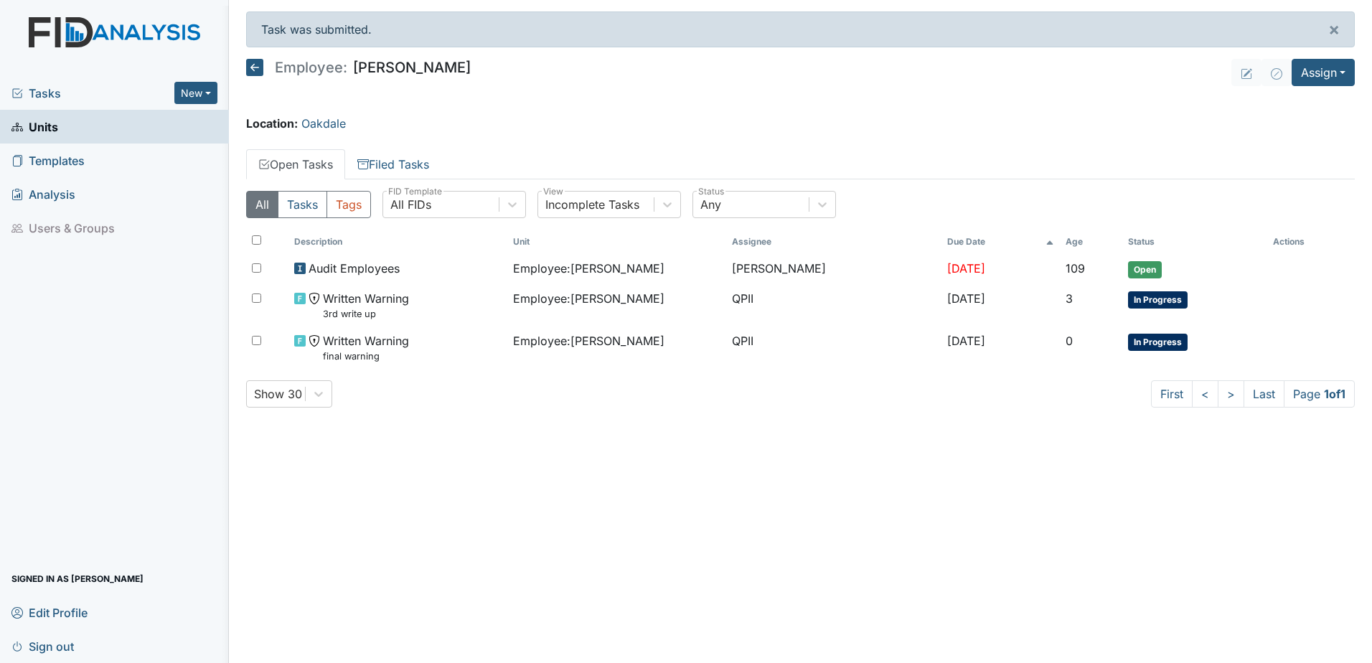
click at [254, 68] on icon at bounding box center [254, 67] width 17 height 17
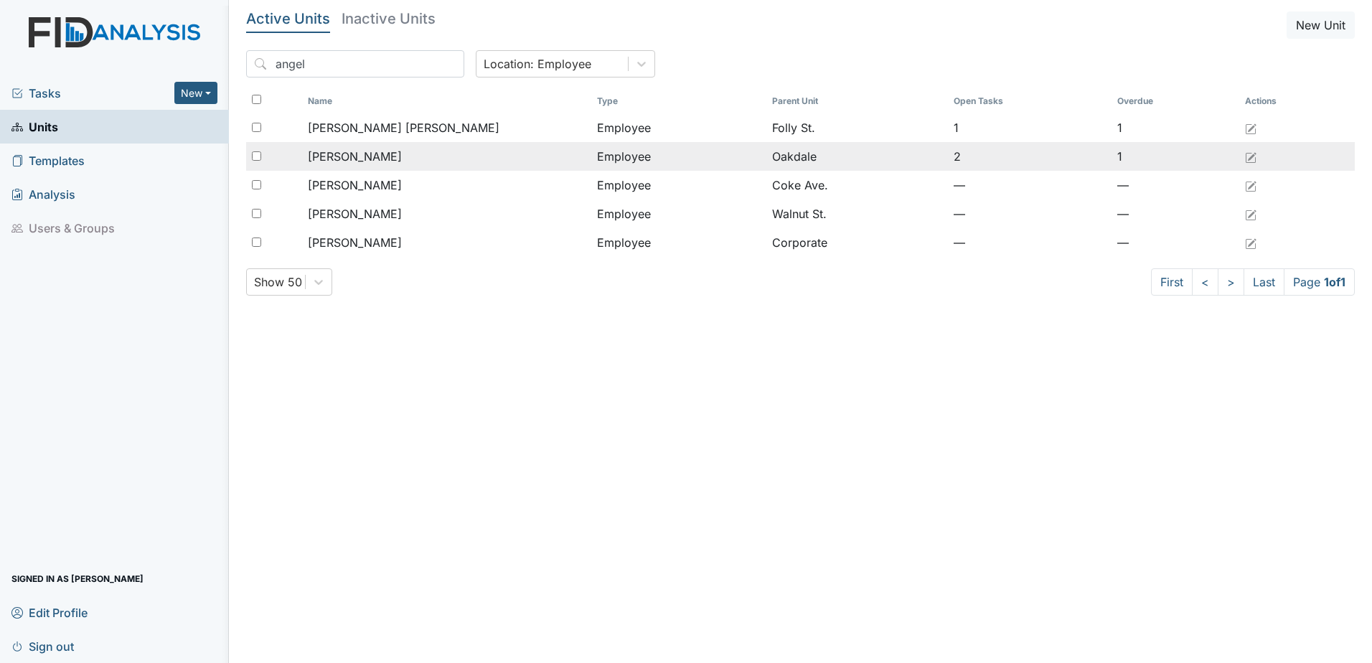
click at [371, 154] on span "[PERSON_NAME]" at bounding box center [355, 156] width 94 height 17
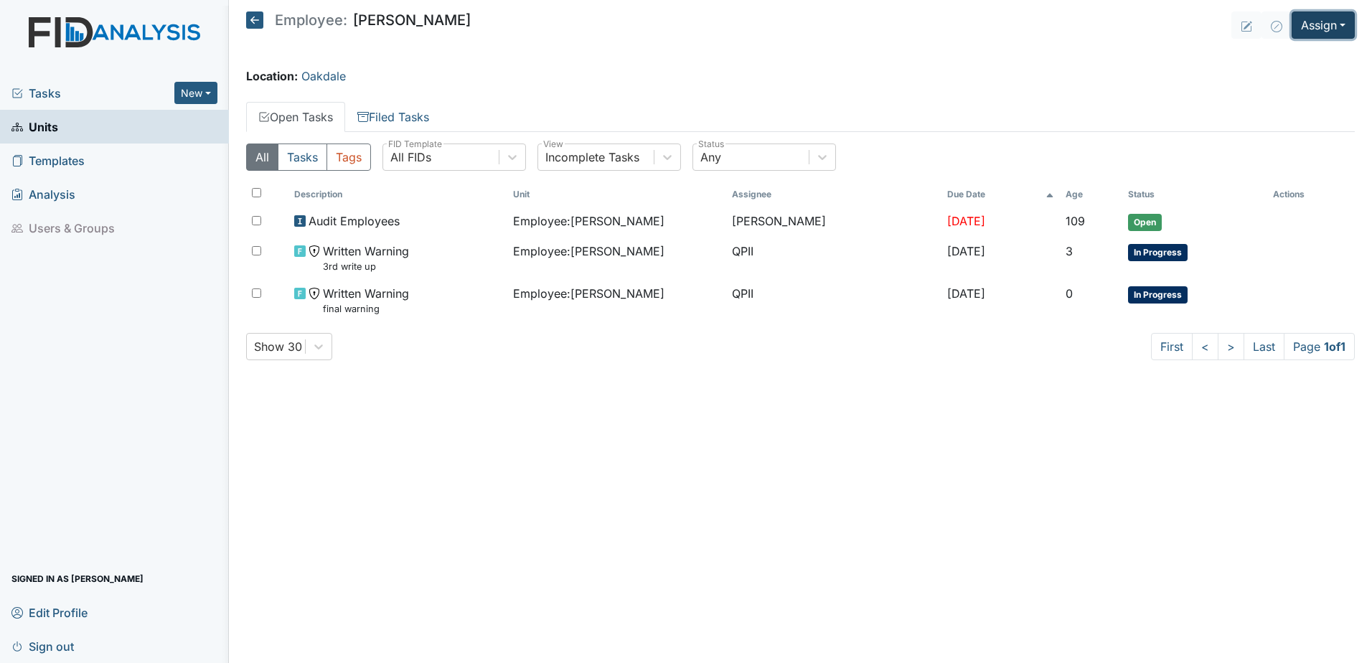
click at [1327, 30] on button "Assign" at bounding box center [1322, 24] width 63 height 27
click at [1286, 61] on link "Assign Form" at bounding box center [1288, 58] width 129 height 23
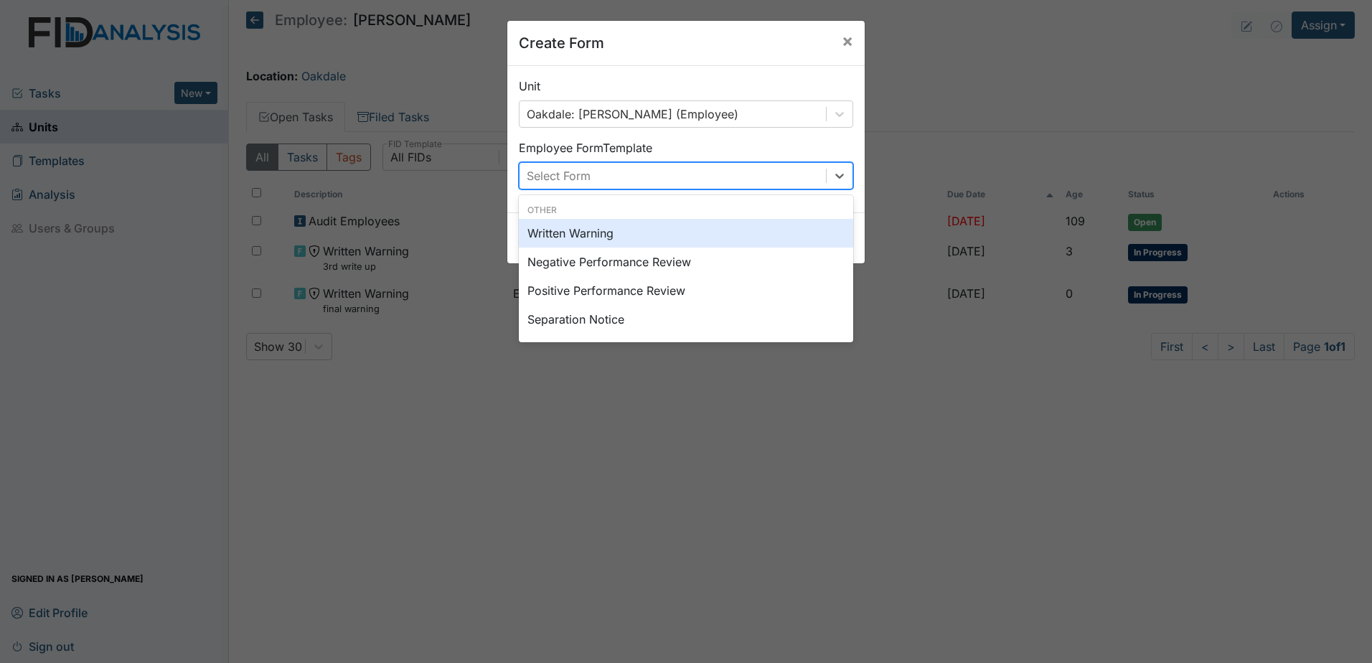
click at [747, 175] on div "Select Form" at bounding box center [672, 176] width 306 height 26
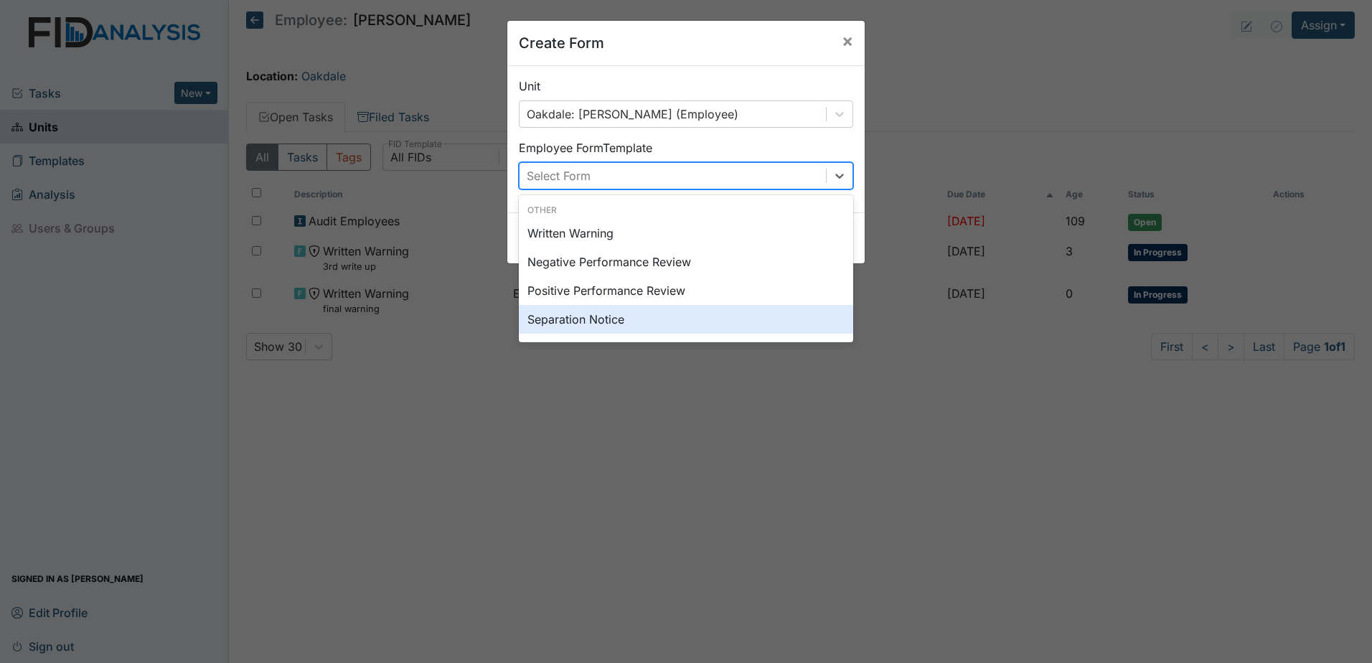
click at [660, 319] on div "Separation Notice" at bounding box center [686, 319] width 334 height 29
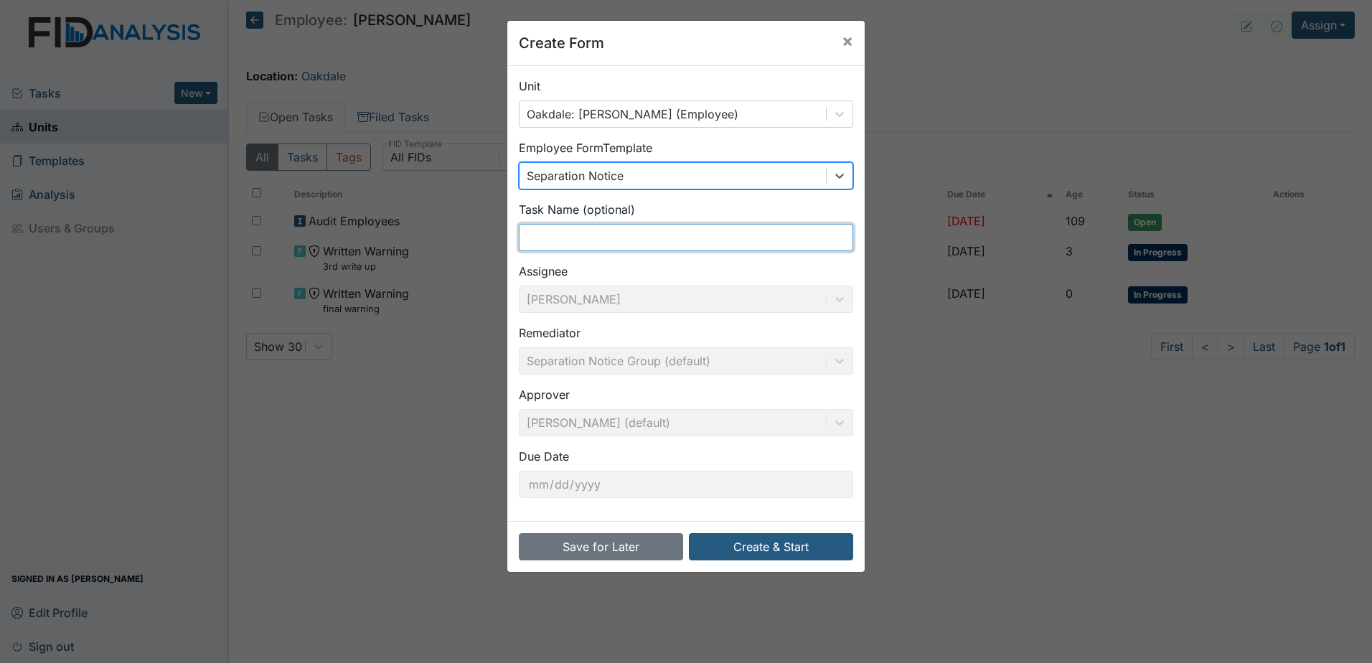
click at [640, 237] on input "text" at bounding box center [686, 237] width 334 height 27
type input "Separation Notice"
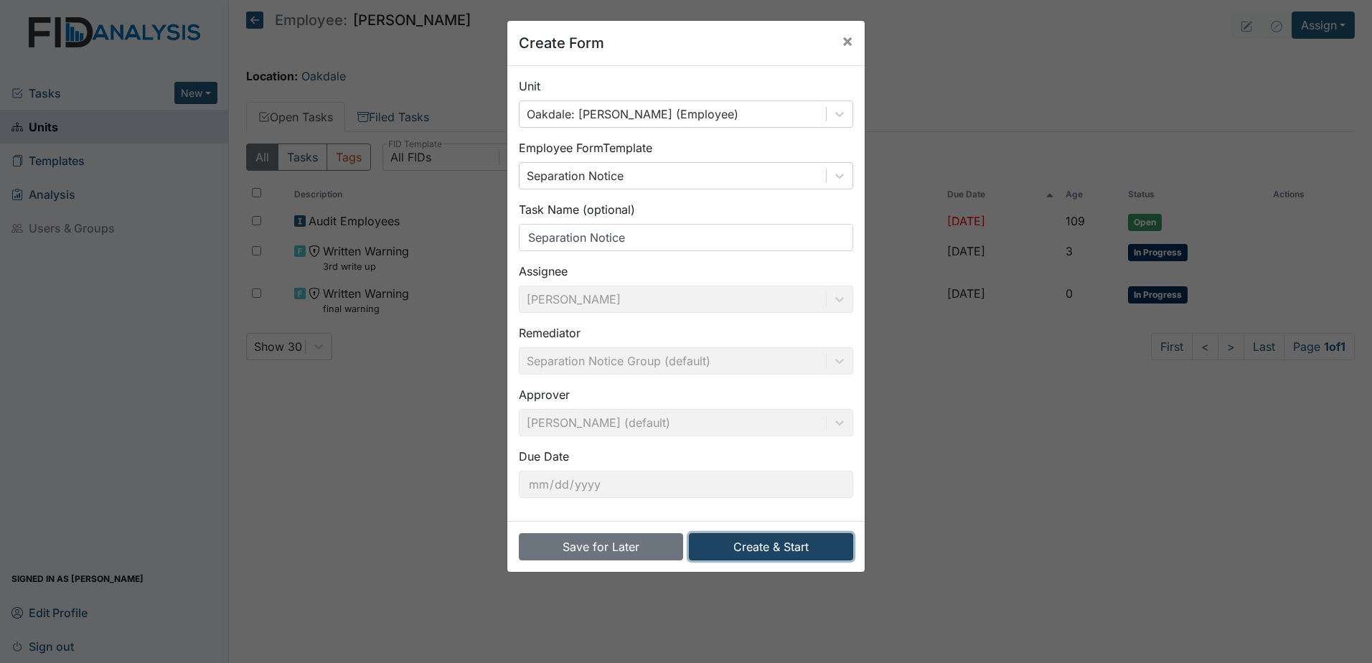
click at [763, 539] on button "Create & Start" at bounding box center [771, 546] width 164 height 27
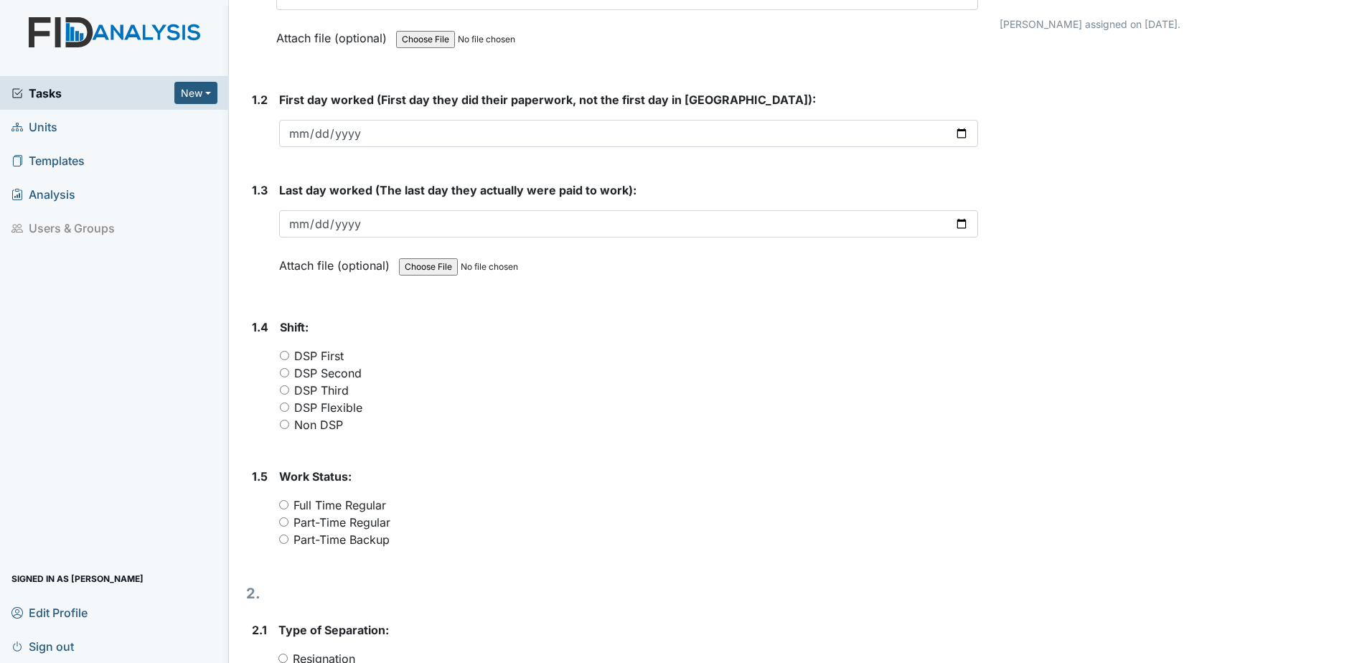
scroll to position [359, 0]
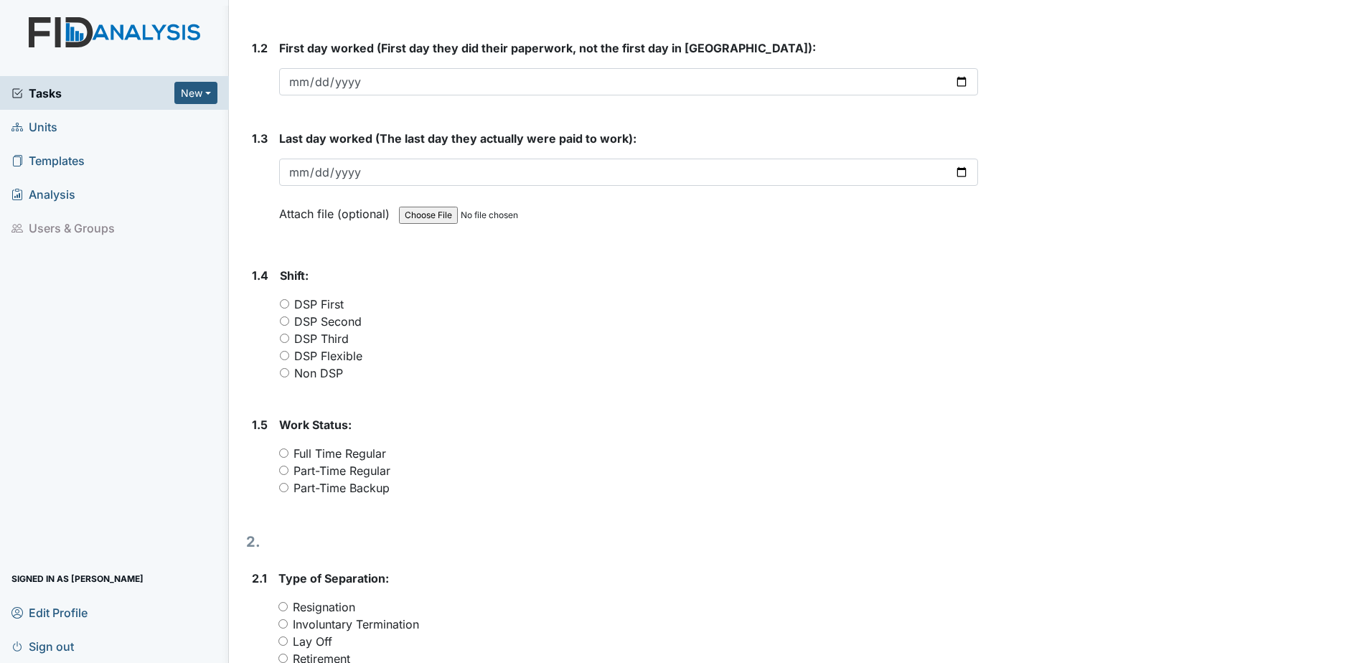
click at [353, 322] on label "DSP Second" at bounding box center [327, 321] width 67 height 17
click at [289, 322] on input "DSP Second" at bounding box center [284, 320] width 9 height 9
radio input "true"
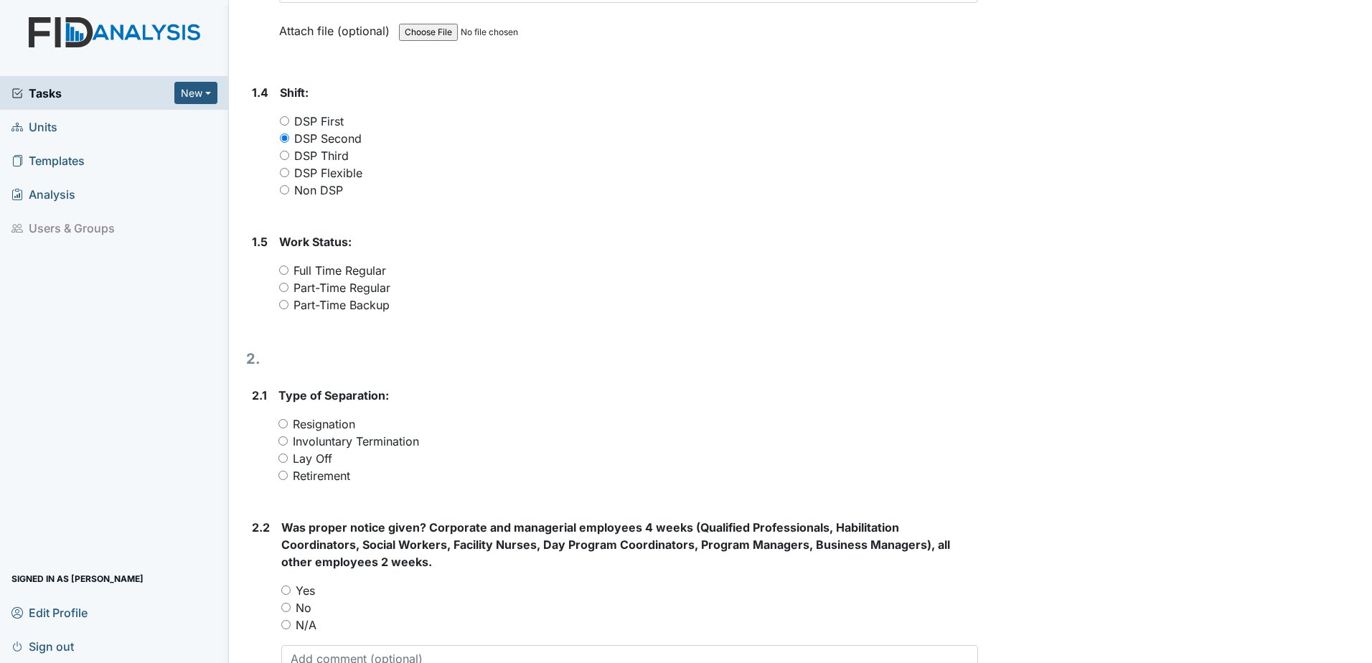
scroll to position [574, 0]
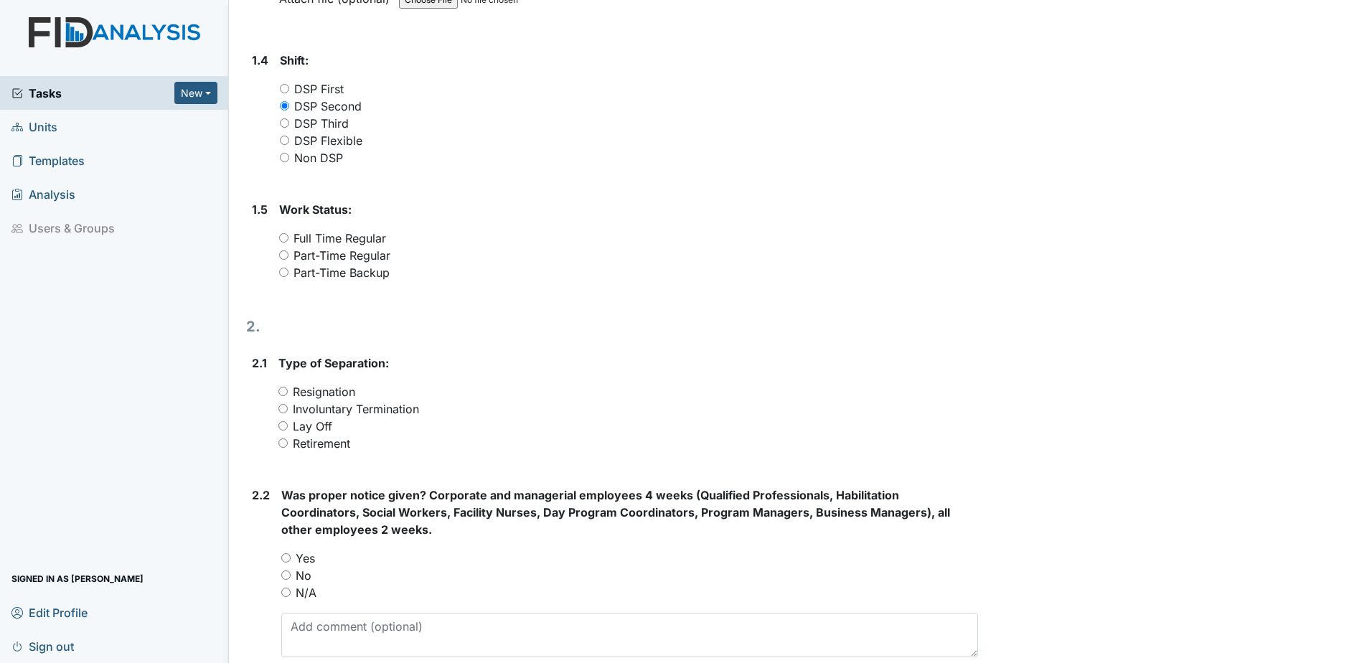
click at [371, 238] on label "Full Time Regular" at bounding box center [339, 238] width 93 height 17
click at [288, 238] on input "Full Time Regular" at bounding box center [283, 237] width 9 height 9
radio input "true"
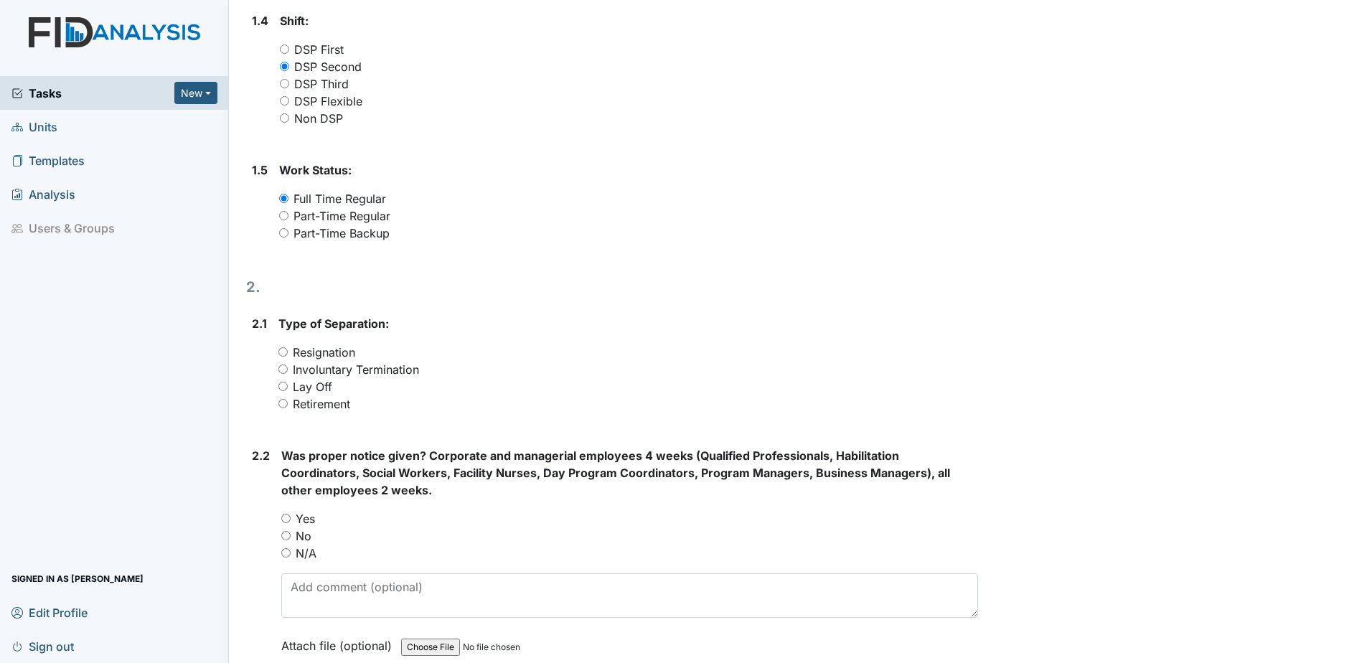
scroll to position [717, 0]
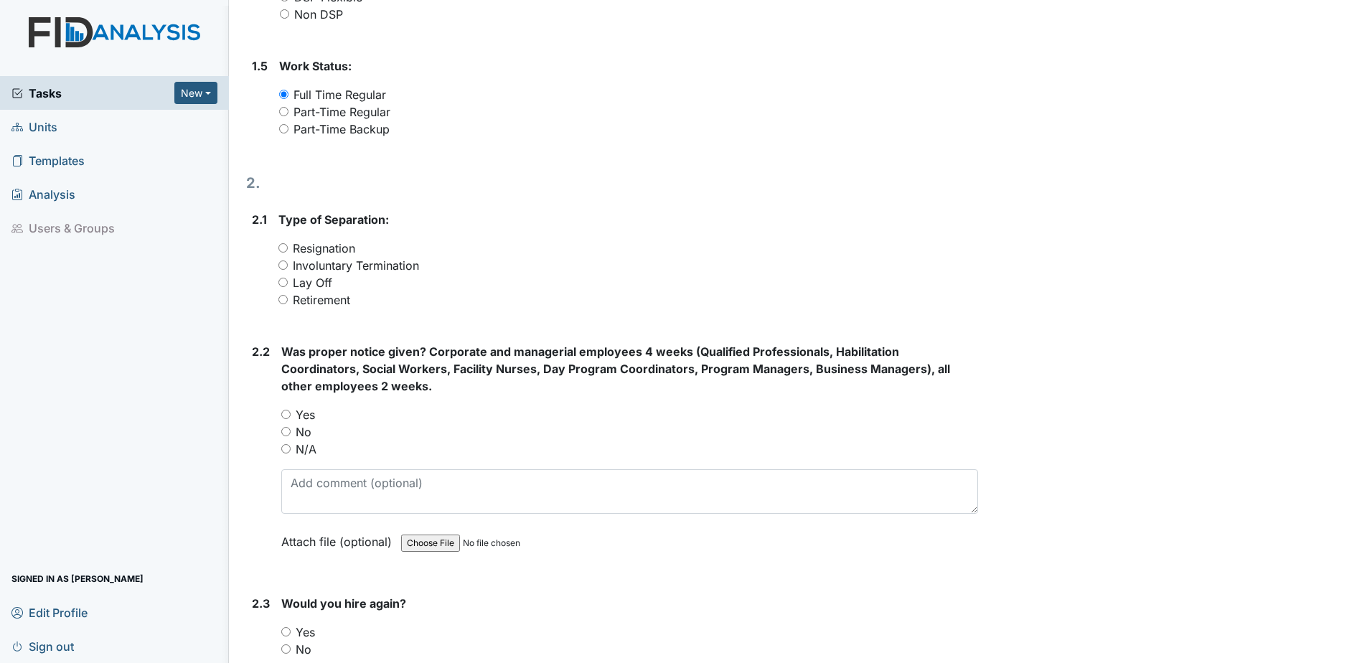
click at [377, 262] on label "Involuntary Termination" at bounding box center [356, 265] width 126 height 17
click at [288, 262] on input "Involuntary Termination" at bounding box center [282, 264] width 9 height 9
radio input "true"
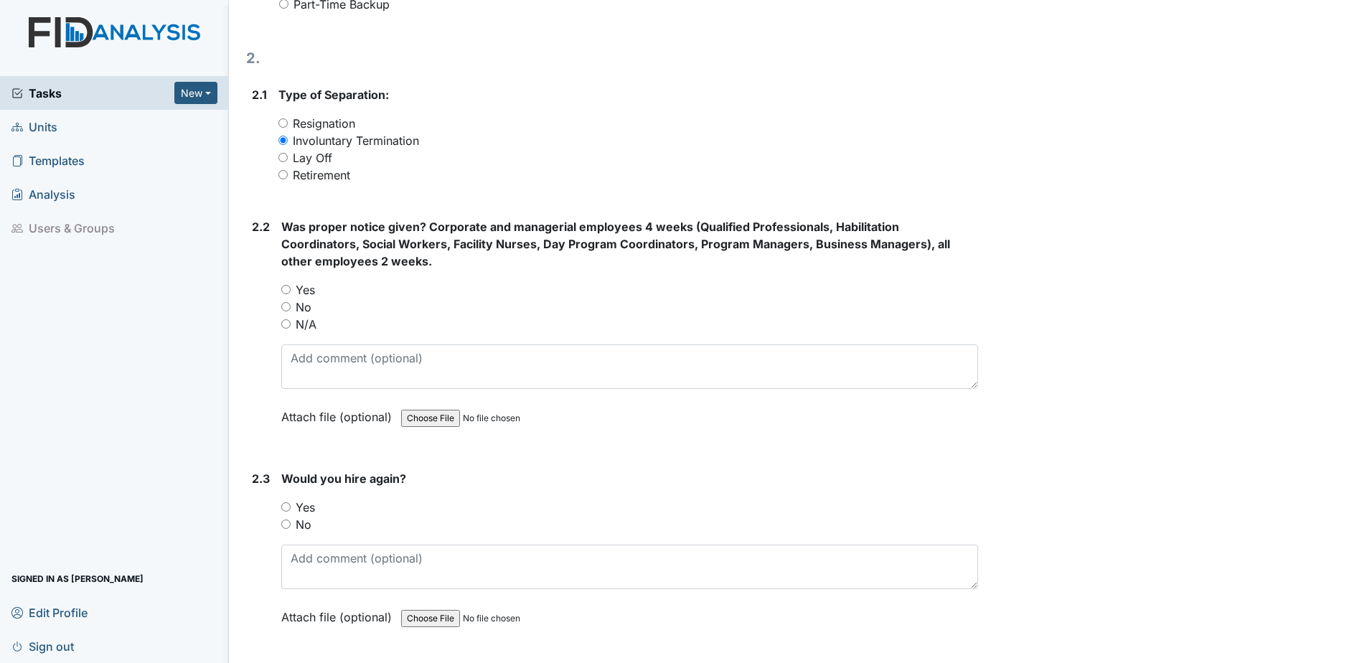
scroll to position [861, 0]
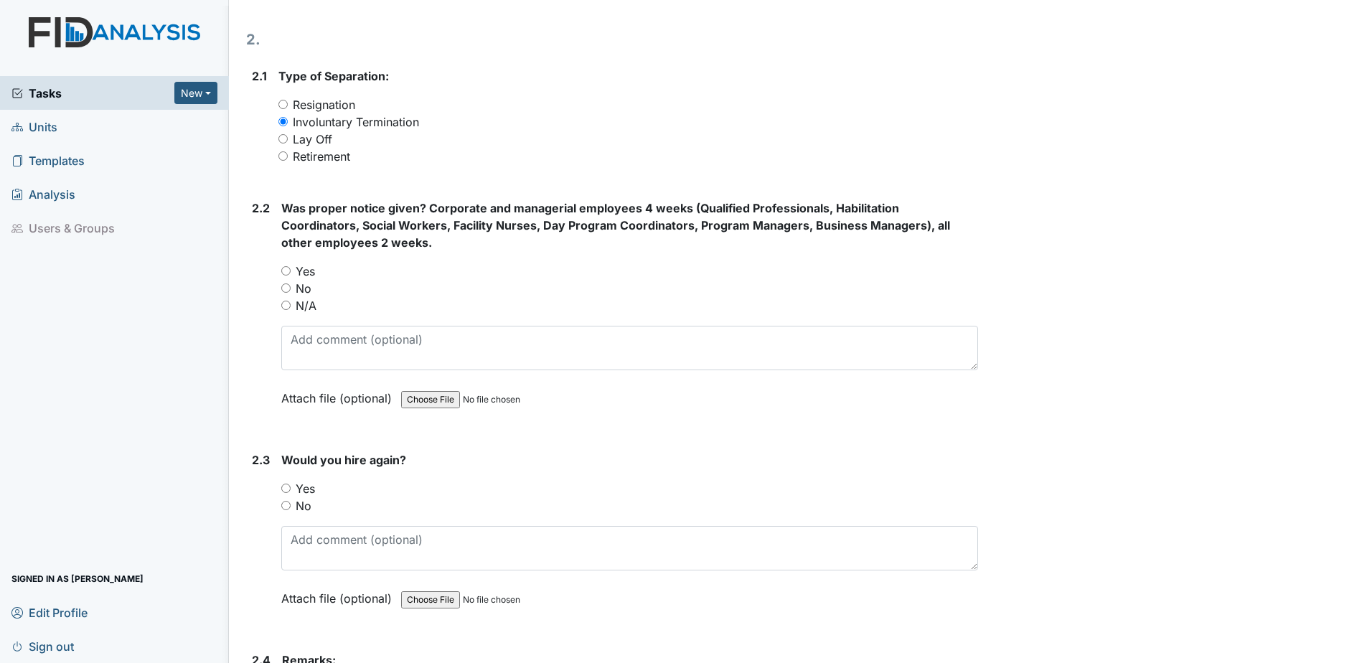
click at [308, 287] on label "No" at bounding box center [304, 288] width 16 height 17
click at [291, 287] on input "No" at bounding box center [285, 287] width 9 height 9
radio input "true"
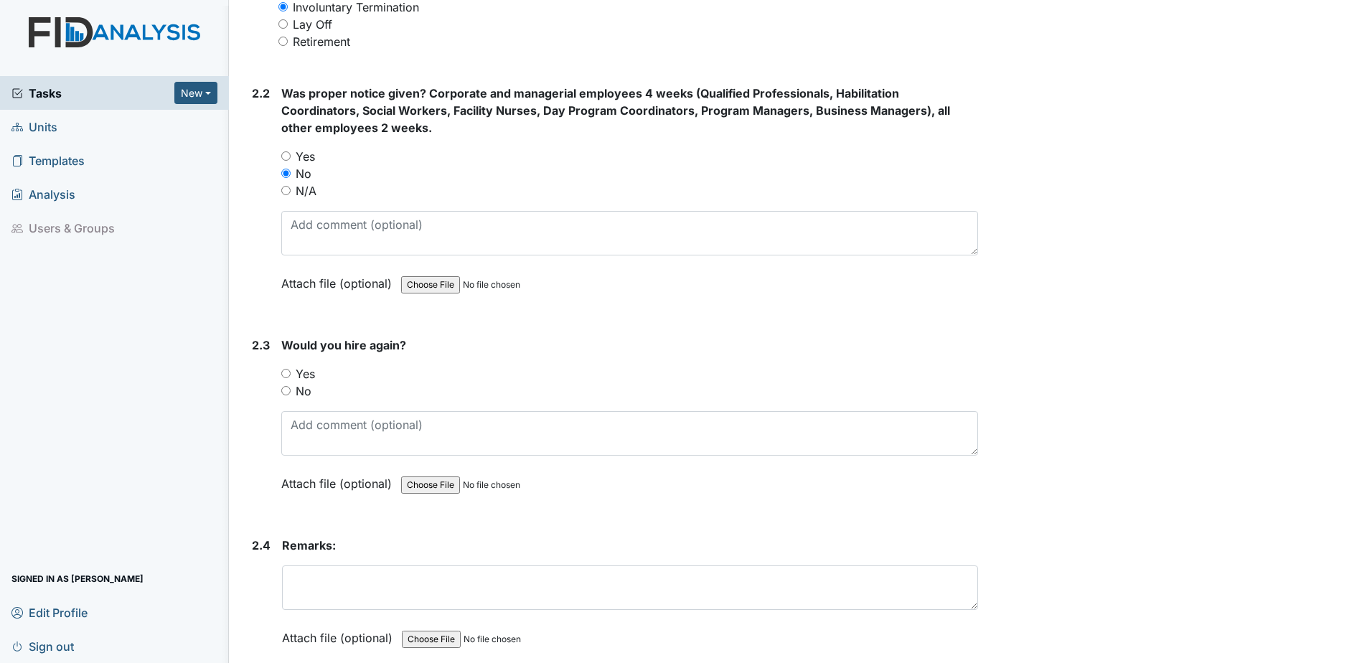
scroll to position [1004, 0]
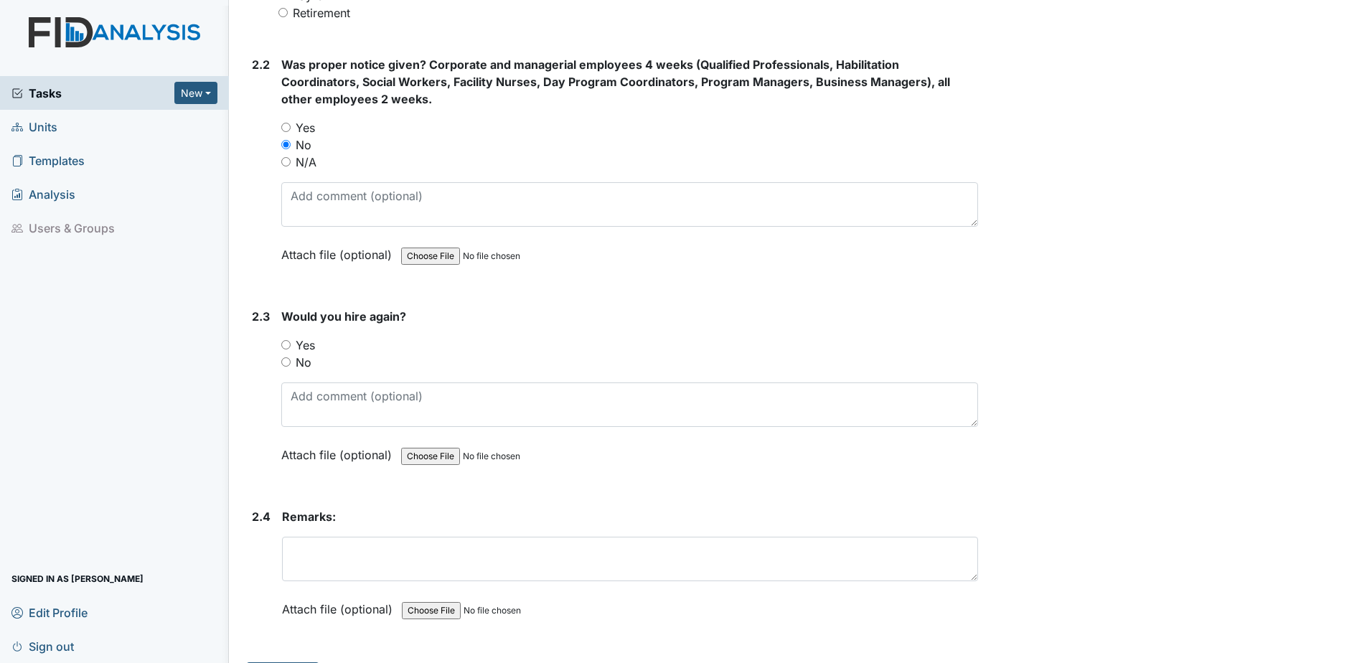
click at [308, 357] on label "No" at bounding box center [304, 362] width 16 height 17
click at [291, 357] on input "No" at bounding box center [285, 361] width 9 height 9
radio input "true"
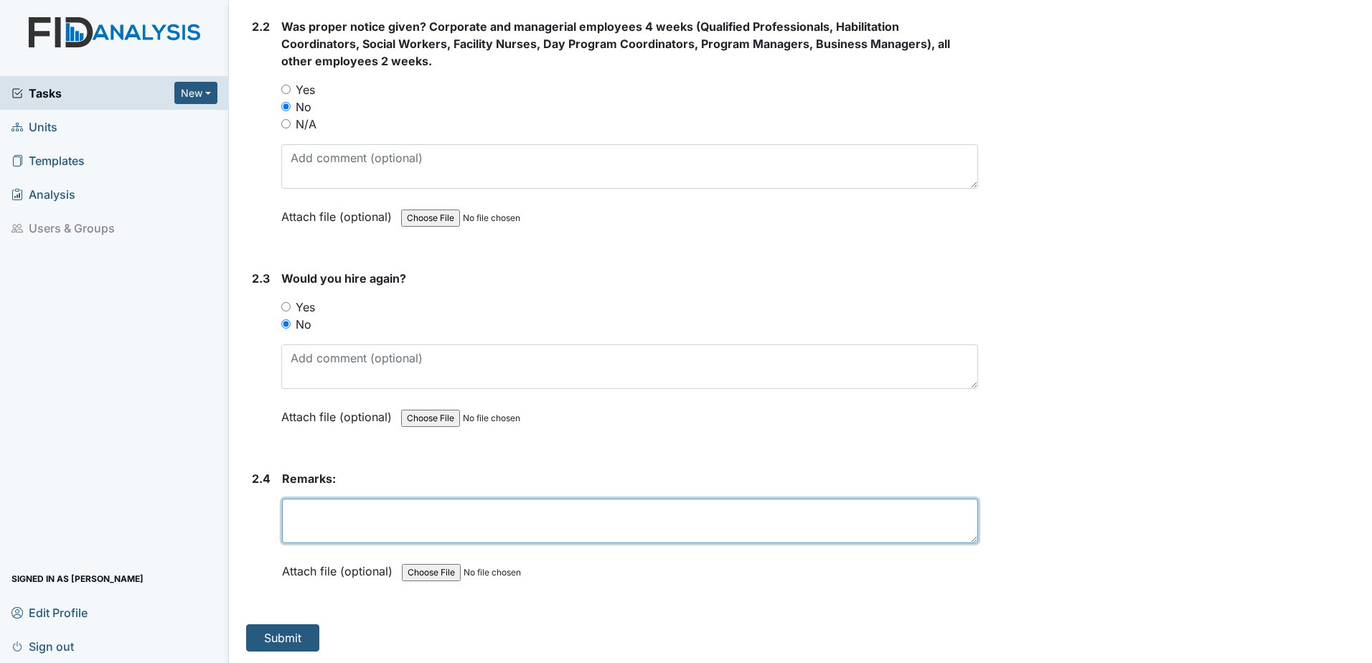
click at [400, 517] on textarea at bounding box center [630, 521] width 696 height 44
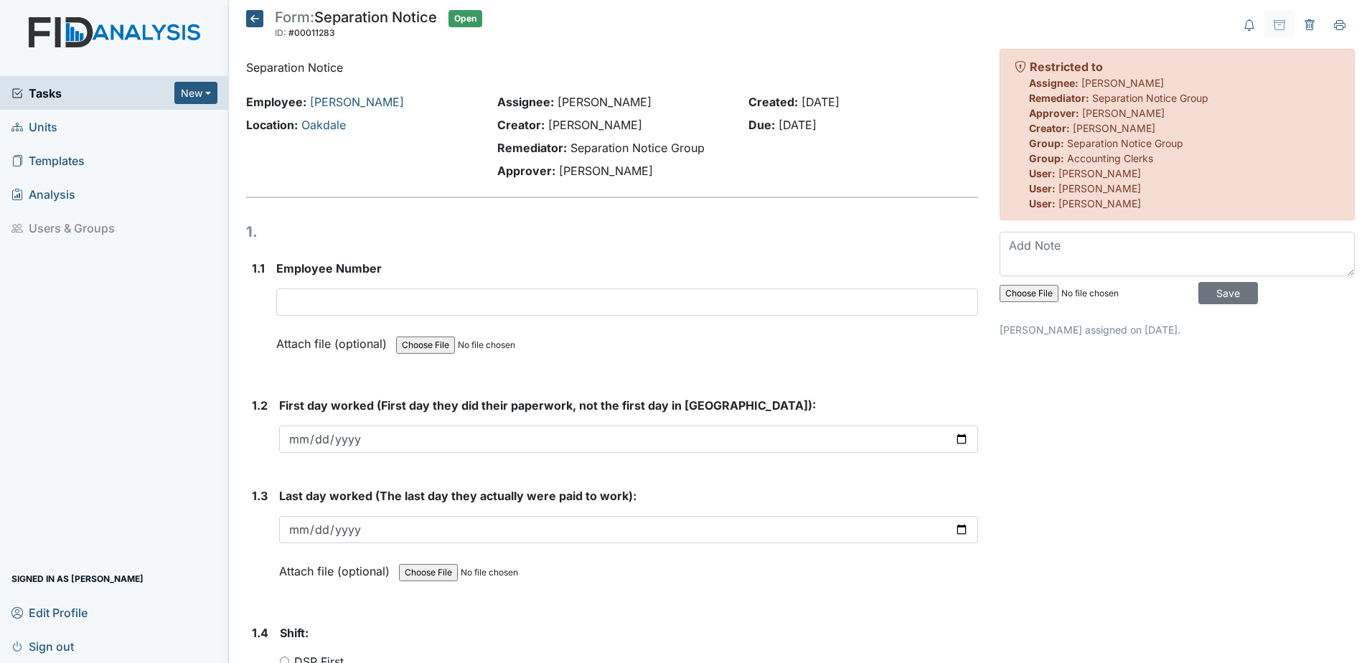
scroll to position [0, 0]
type textarea "employee had several writeups regarding attendance policy; she called out multi…"
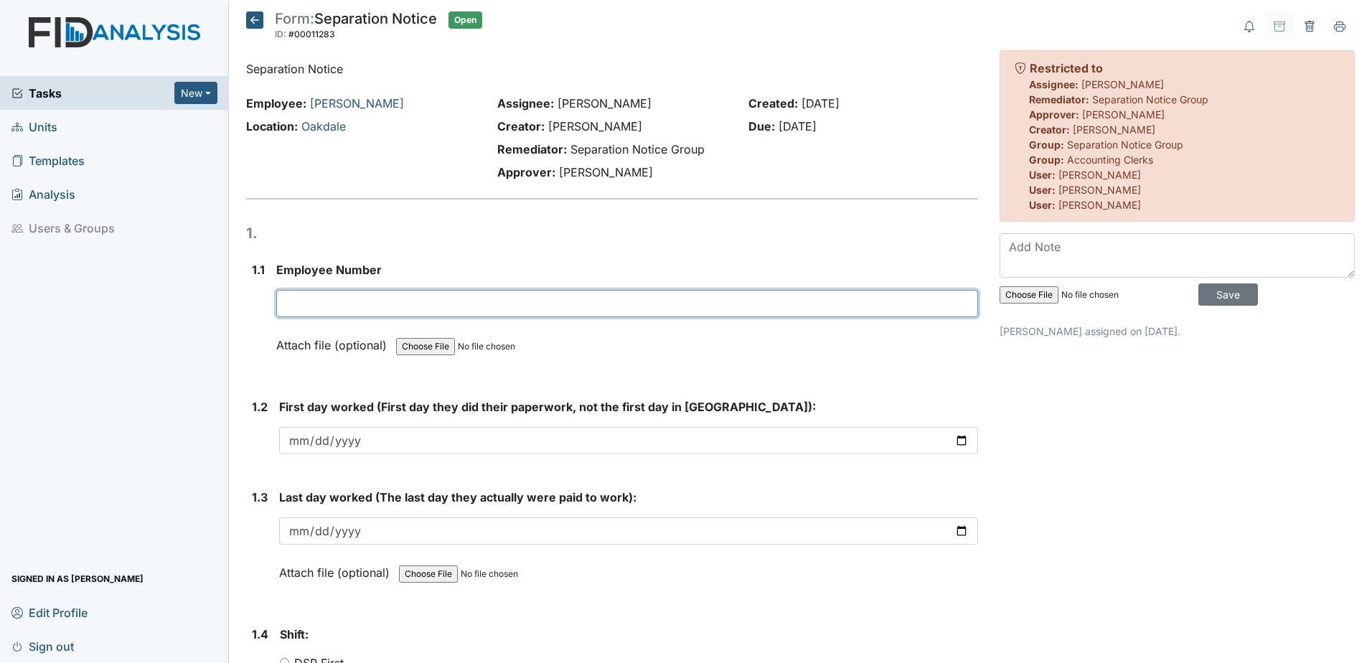
click at [394, 308] on input "text" at bounding box center [627, 303] width 702 height 27
type input "13022"
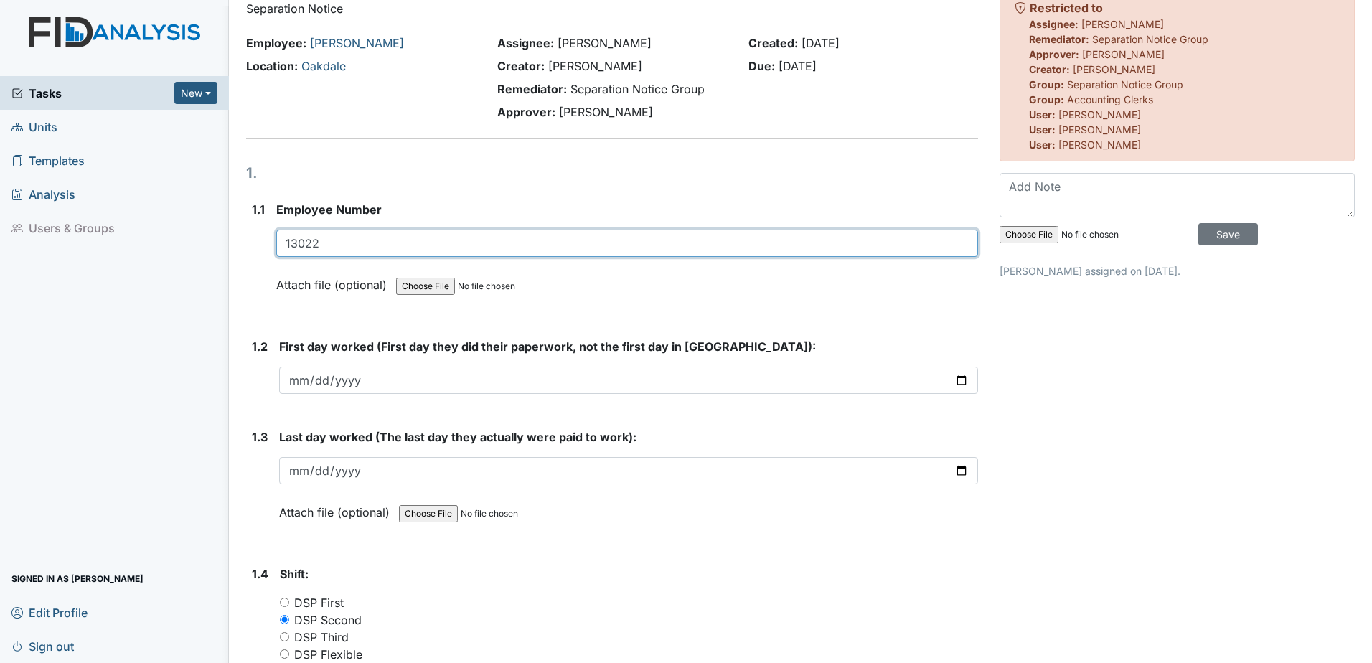
scroll to position [143, 0]
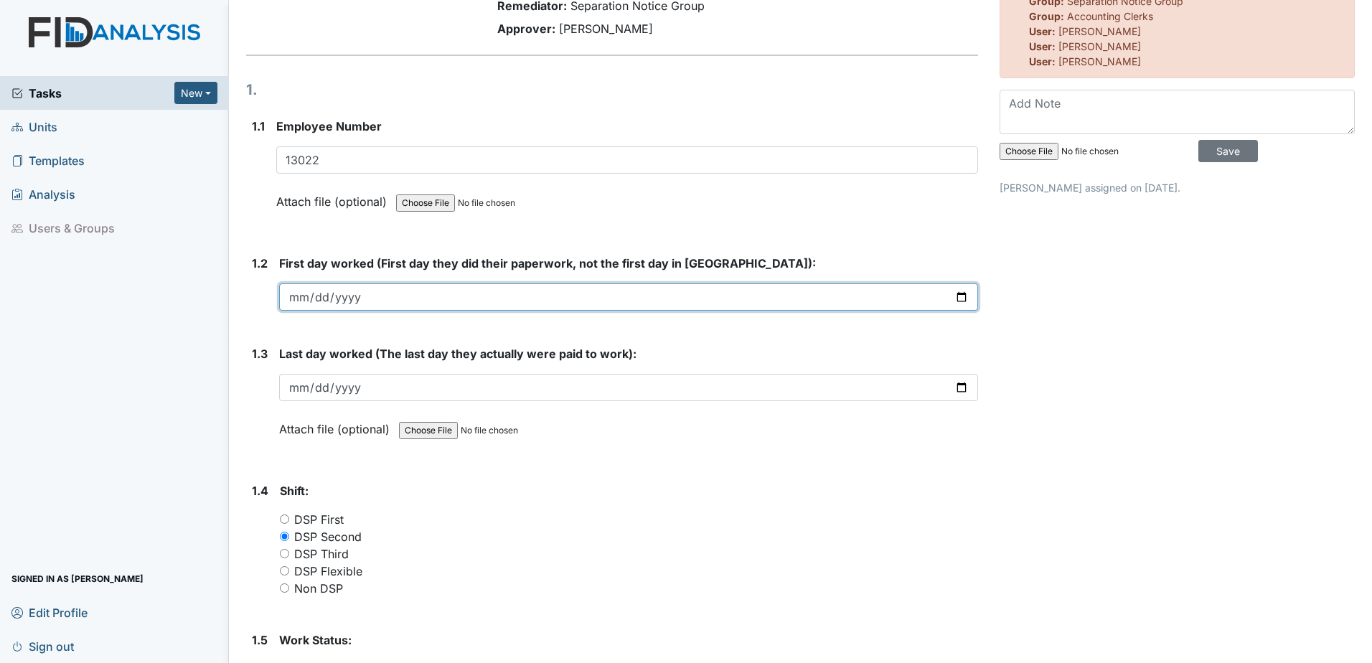
click at [402, 293] on input "date" at bounding box center [628, 296] width 699 height 27
click at [948, 297] on input "date" at bounding box center [628, 296] width 699 height 27
type input "2025-06-11"
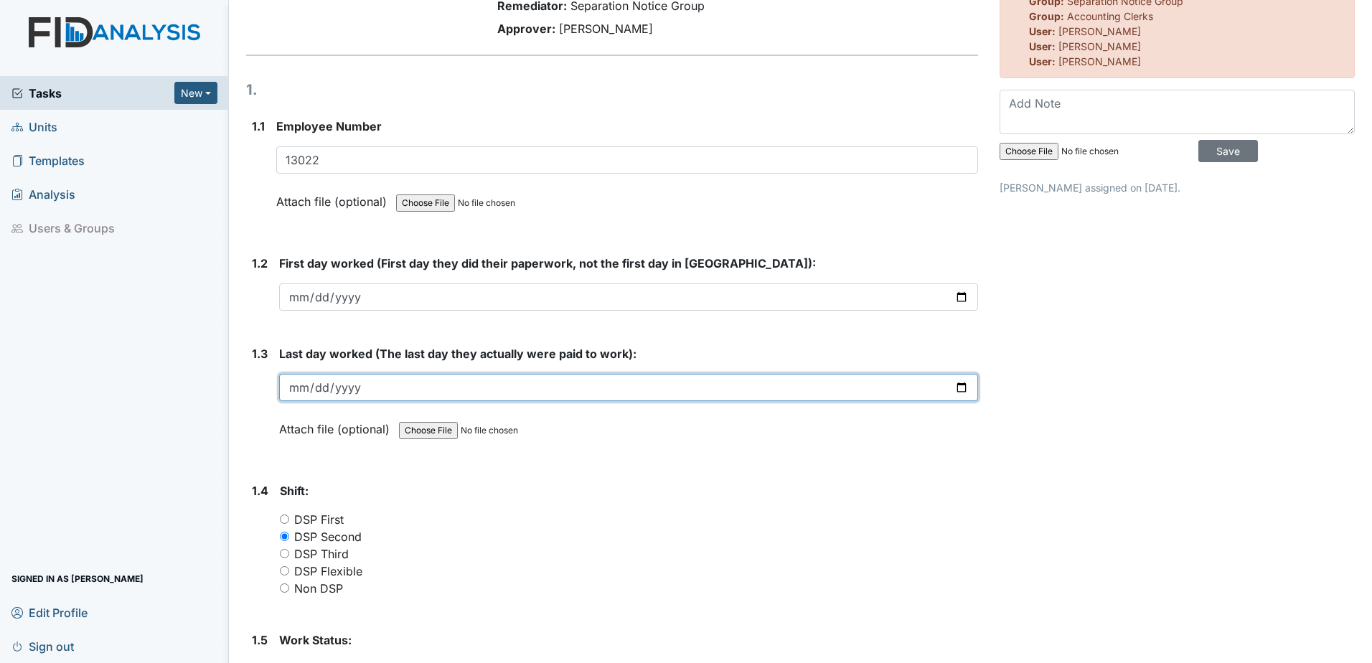
click at [951, 381] on input "date" at bounding box center [628, 387] width 699 height 27
type input "2025-10-02"
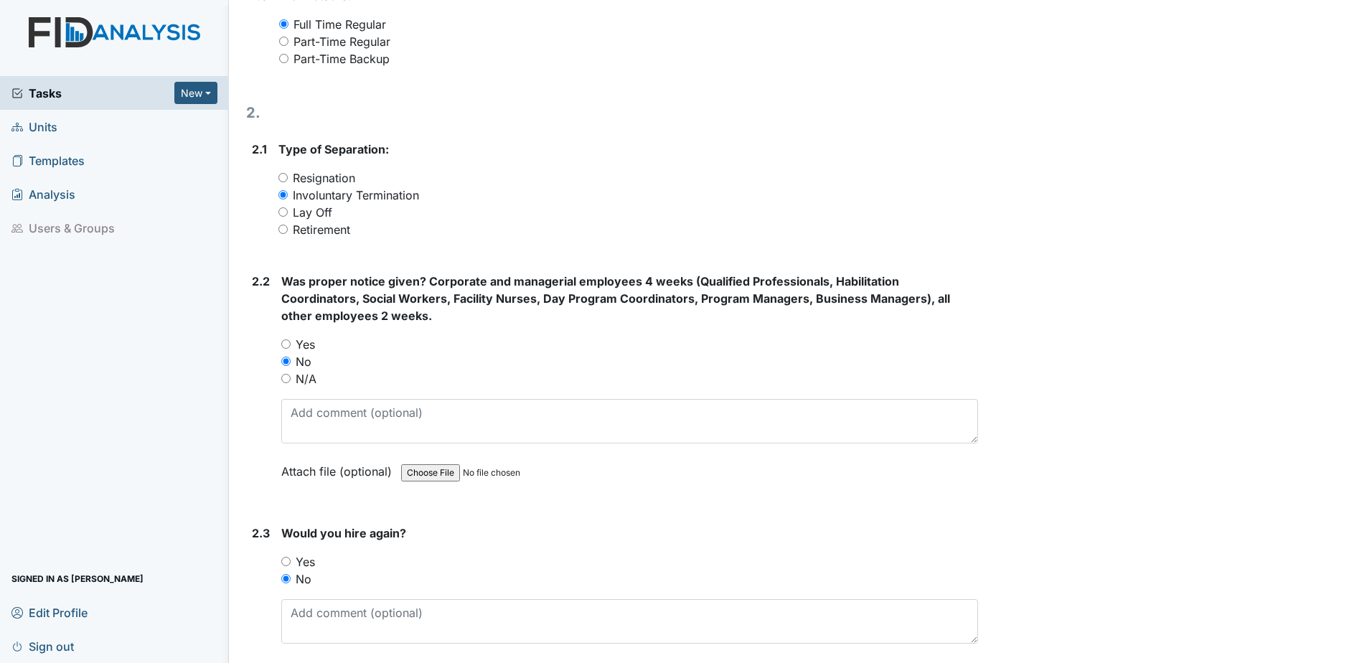
scroll to position [789, 0]
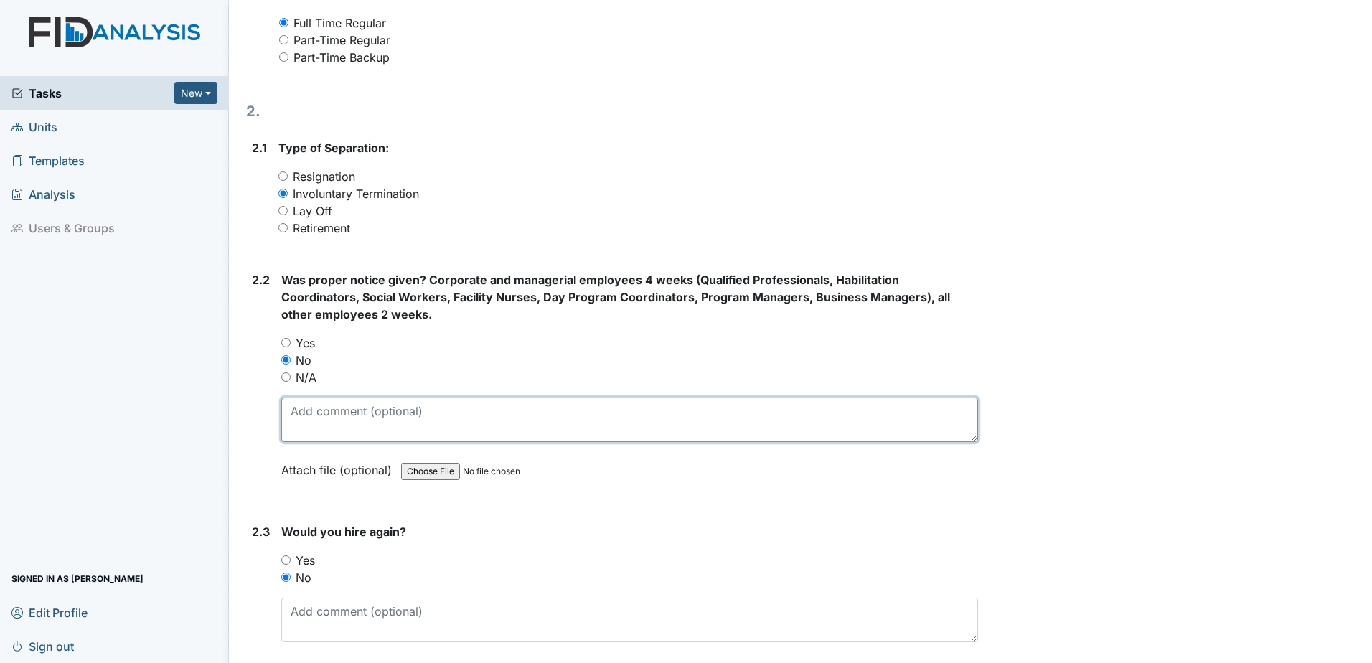
click at [620, 427] on textarea at bounding box center [629, 419] width 697 height 44
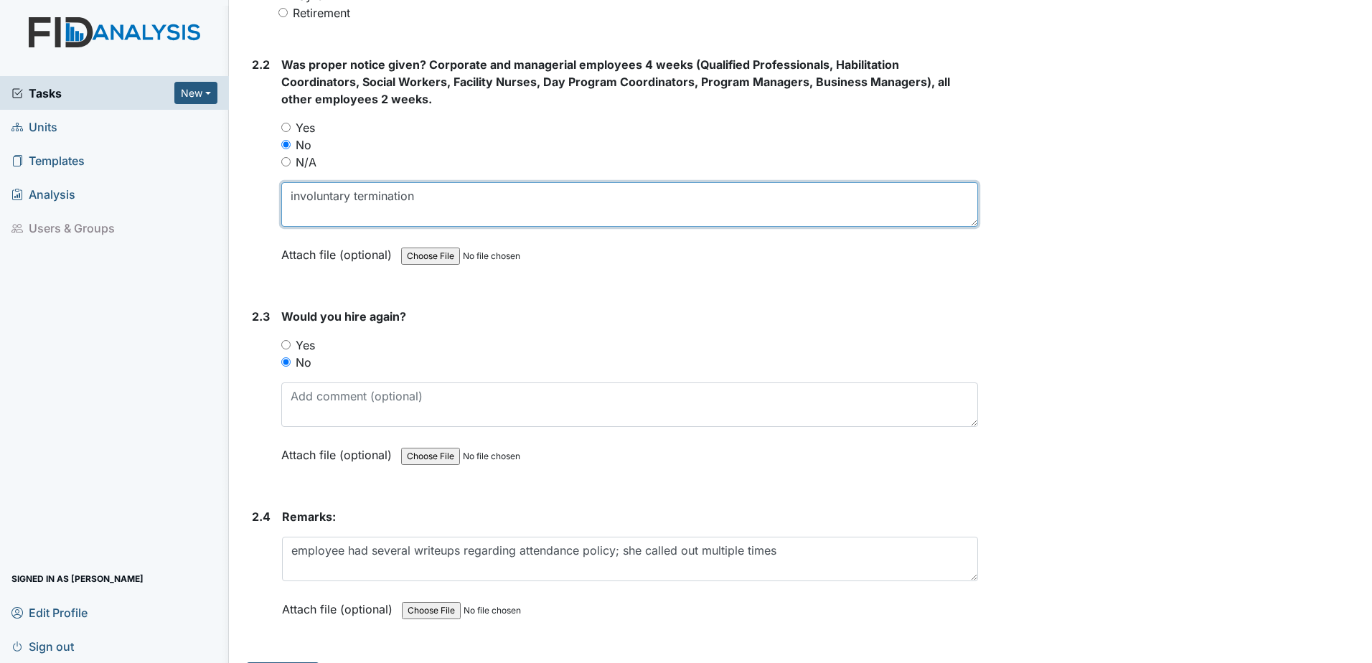
scroll to position [1042, 0]
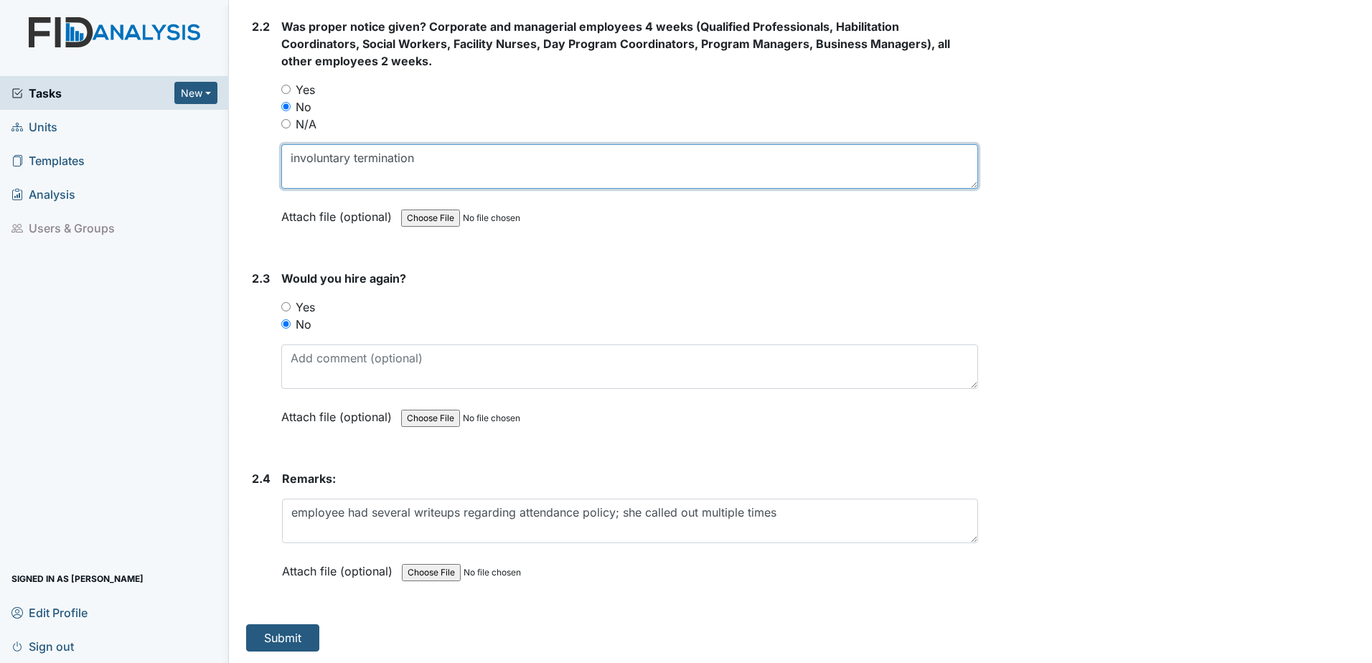
type textarea "involuntary termination"
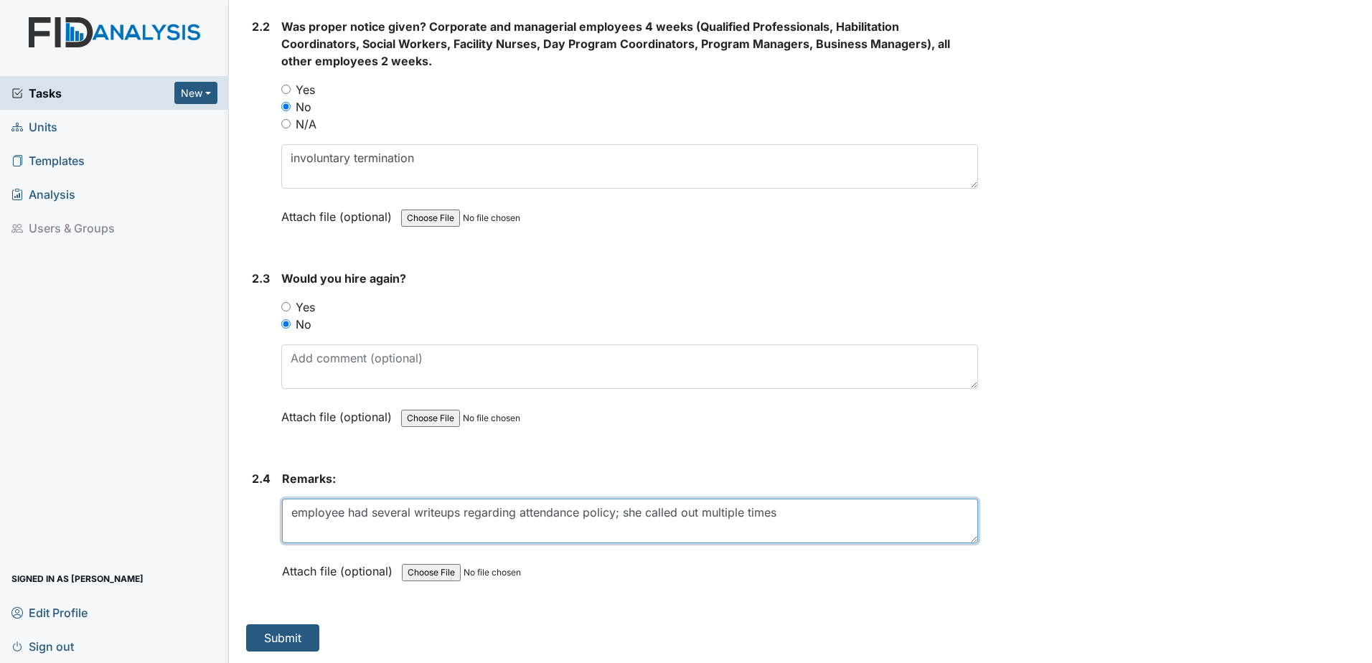
click at [786, 507] on textarea "employee had several writeups regarding attendance policy; she called out multi…" at bounding box center [630, 521] width 696 height 44
drag, startPoint x: 804, startPoint y: 513, endPoint x: 776, endPoint y: 514, distance: 27.3
click at [776, 514] on textarea "employee had several writeups regarding attendance policy; she called out multi…" at bounding box center [630, 521] width 696 height 44
type textarea "employee had several writeups regarding attendance policy; she called out multi…"
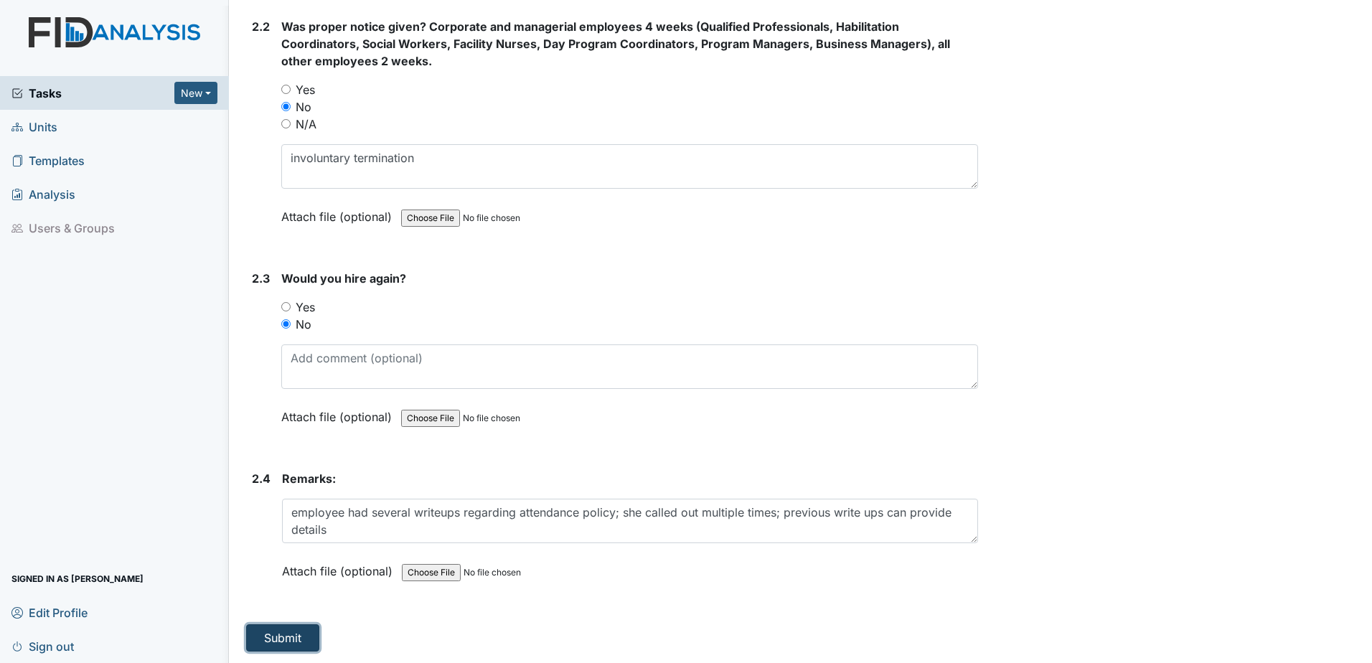
click at [283, 636] on button "Submit" at bounding box center [282, 637] width 73 height 27
